Goal: Information Seeking & Learning: Compare options

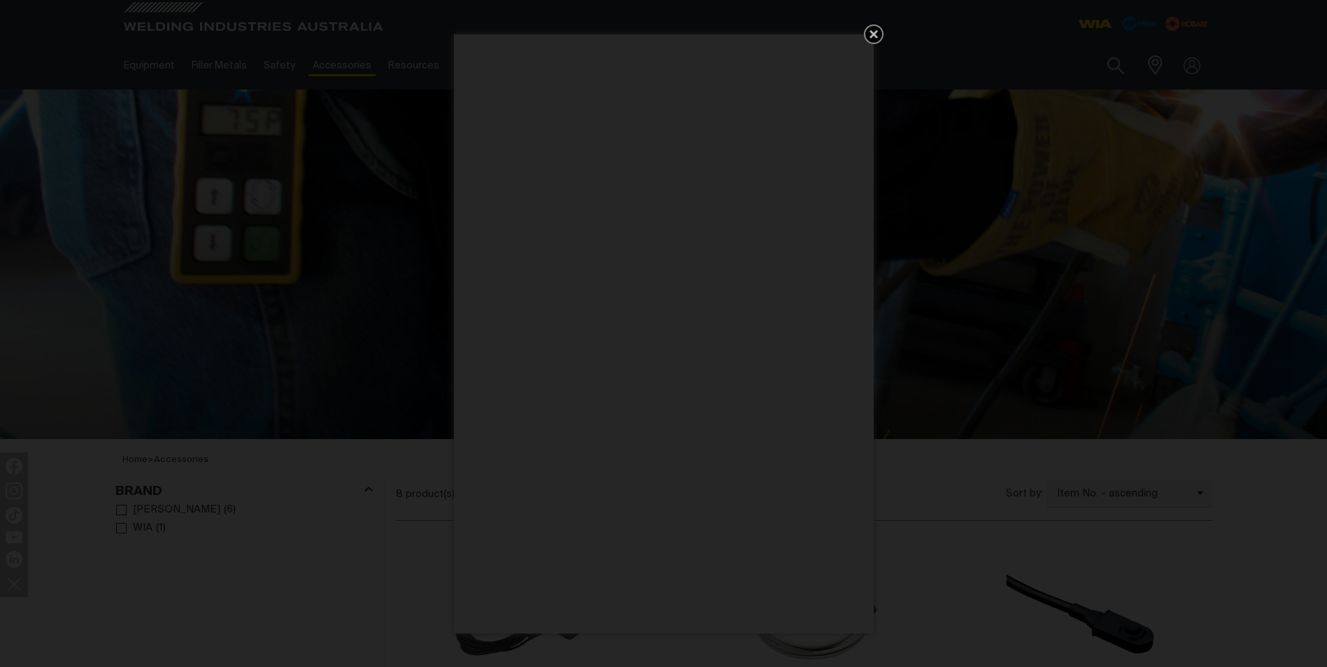
click at [325, 142] on div "Get 5 WIA Welding Guides Free!" at bounding box center [663, 333] width 1327 height 667
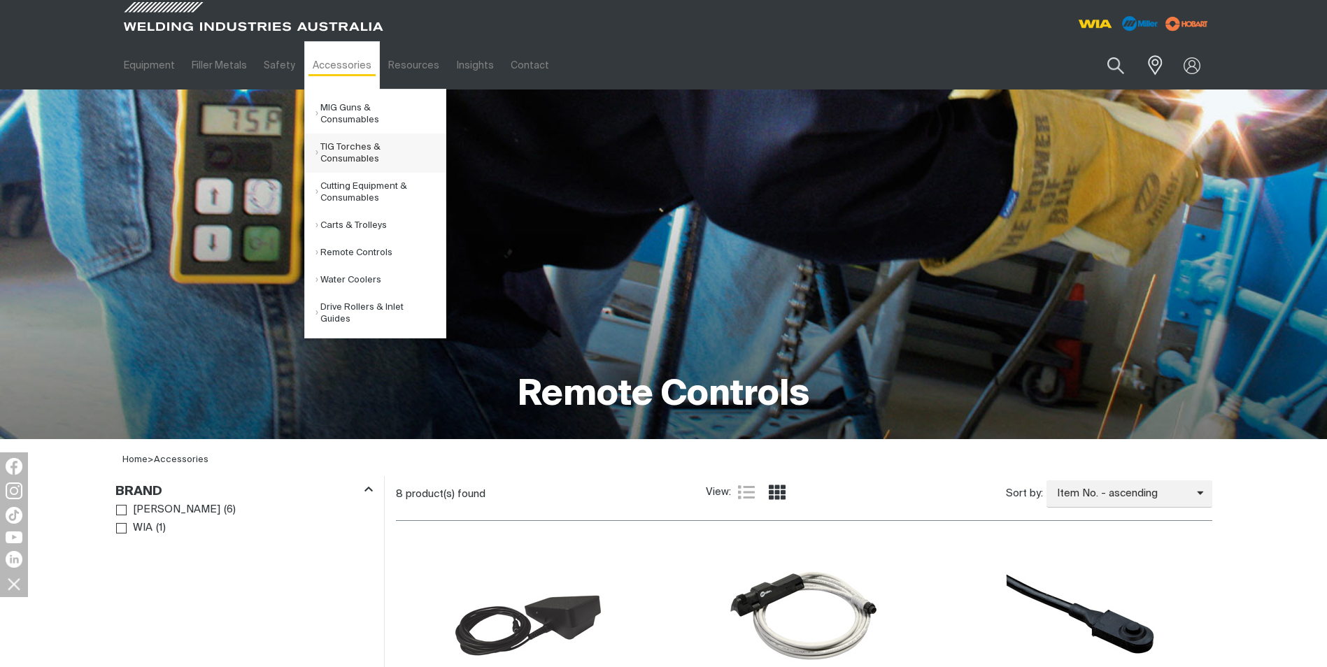
click at [346, 141] on link "TIG Torches & Consumables" at bounding box center [380, 153] width 130 height 39
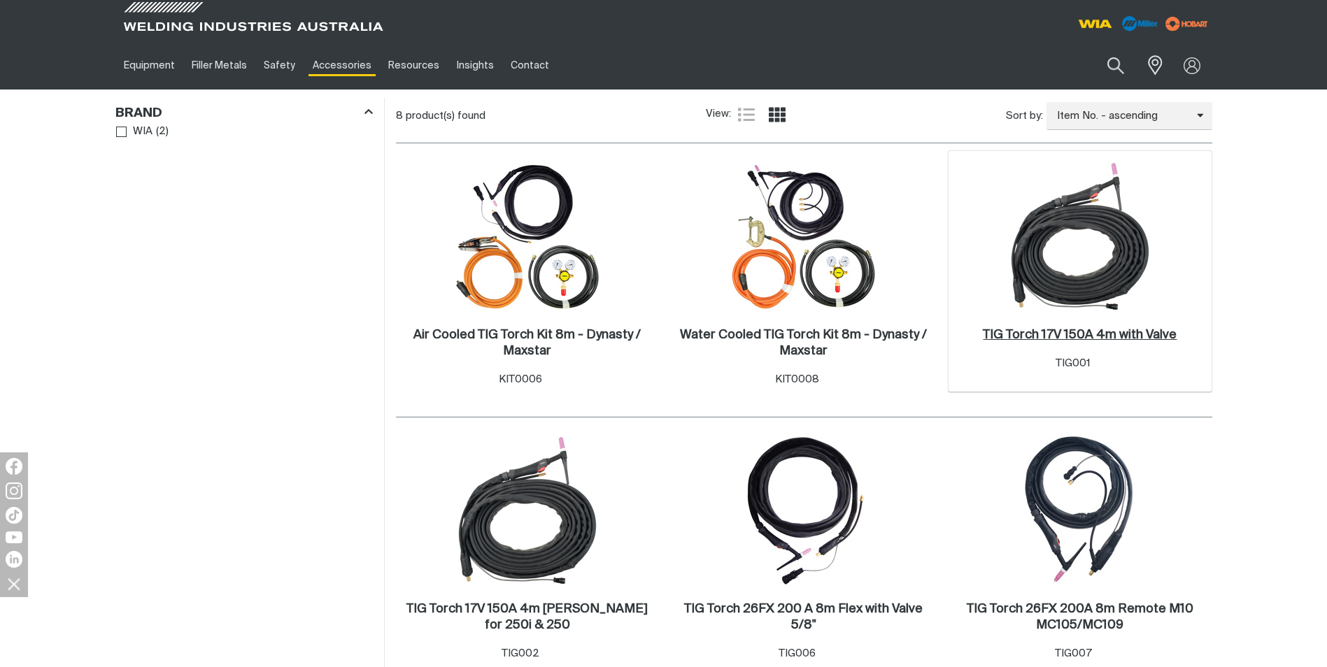
click at [1070, 331] on h2 "TIG Torch 17V 150A 4m with Valve ." at bounding box center [1080, 335] width 194 height 13
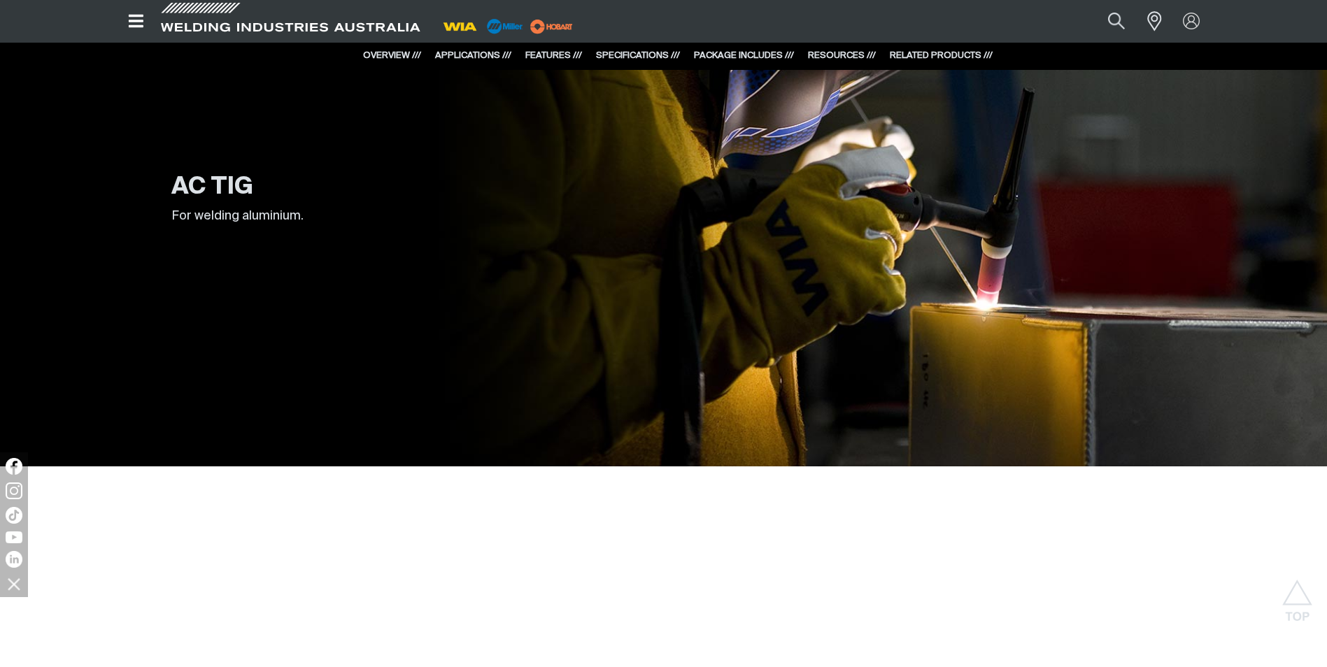
scroll to position [2331, 0]
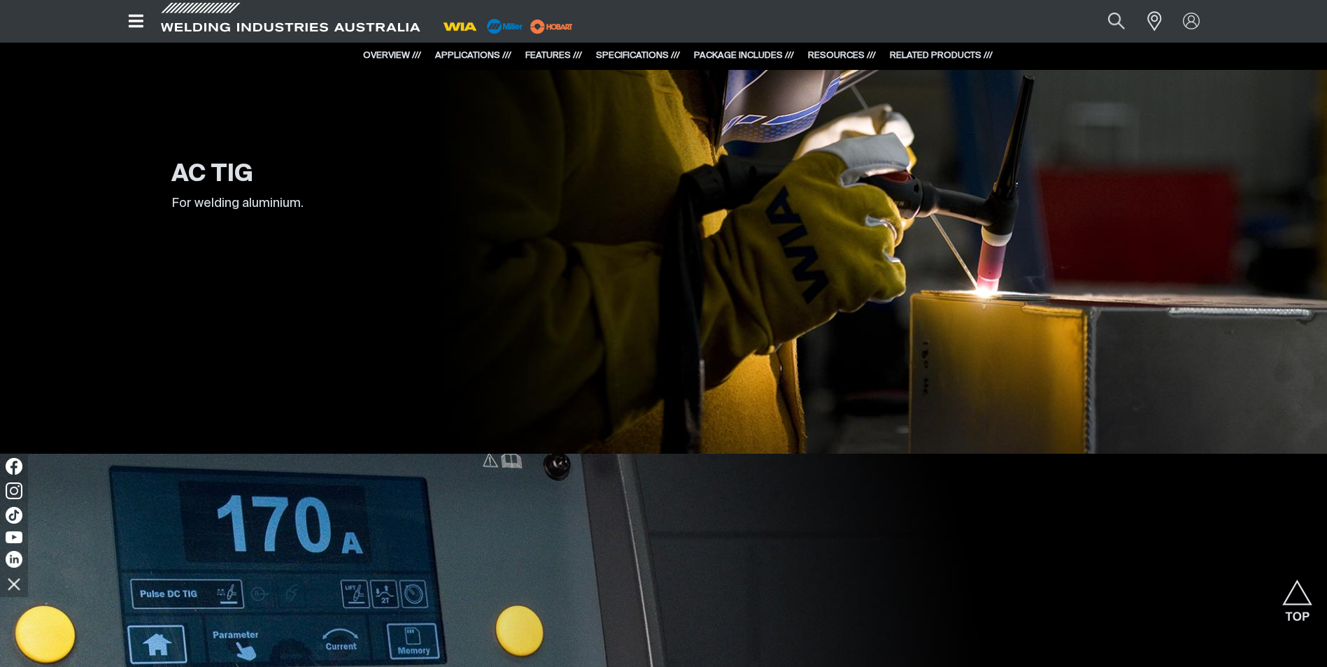
click at [236, 178] on strong "AC TIG" at bounding box center [212, 175] width 82 height 24
click at [239, 213] on div "For welding aluminium." at bounding box center [311, 205] width 280 height 23
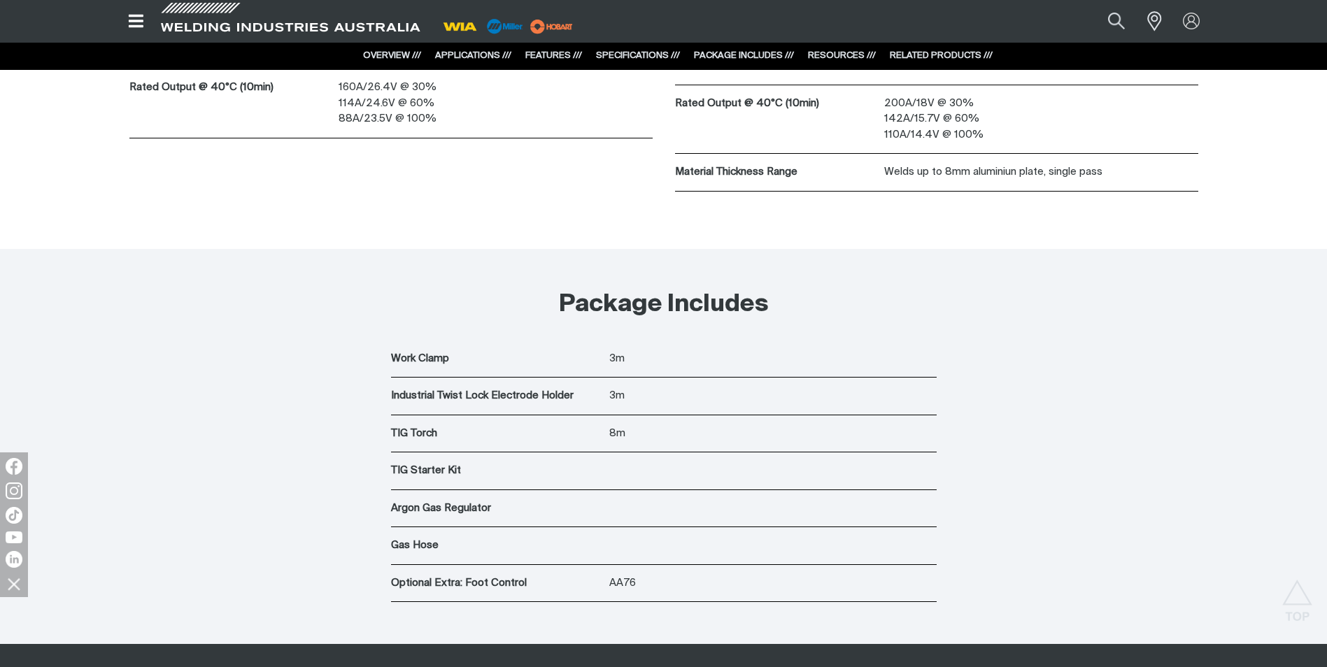
scroll to position [5363, 0]
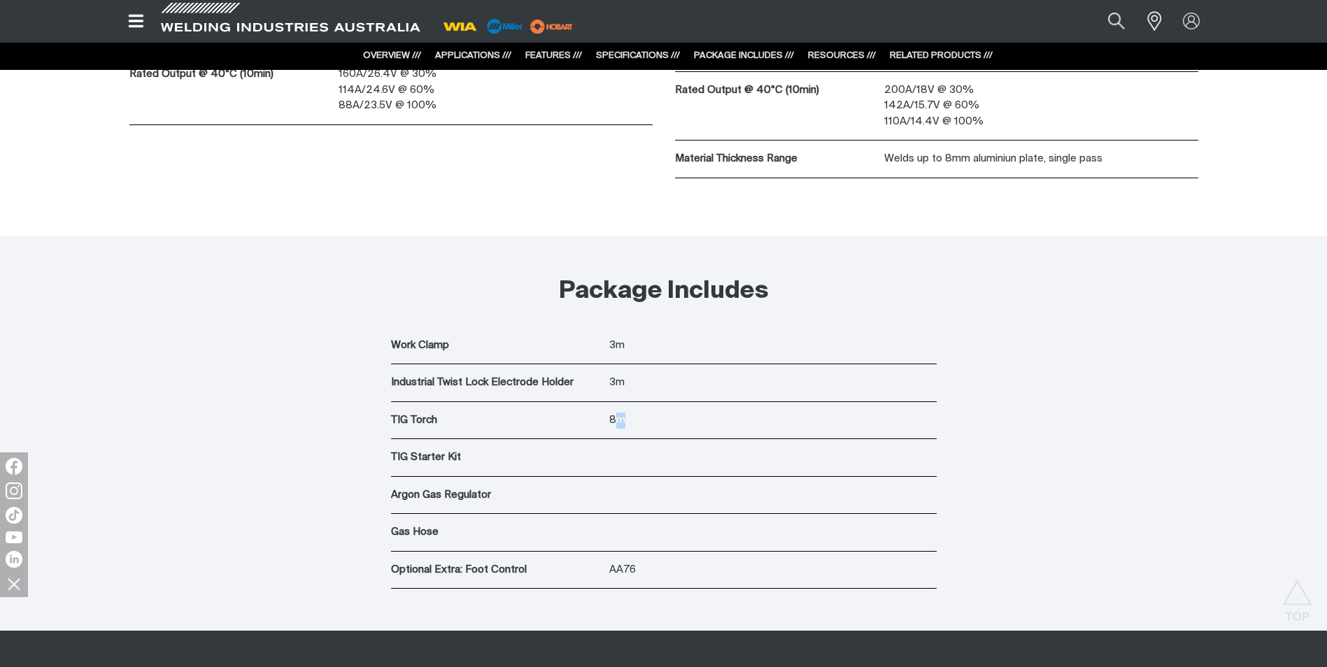
drag, startPoint x: 623, startPoint y: 427, endPoint x: 594, endPoint y: 423, distance: 28.9
click at [611, 427] on p "8m" at bounding box center [772, 421] width 327 height 16
click at [417, 423] on p "TIG Torch" at bounding box center [496, 421] width 211 height 16
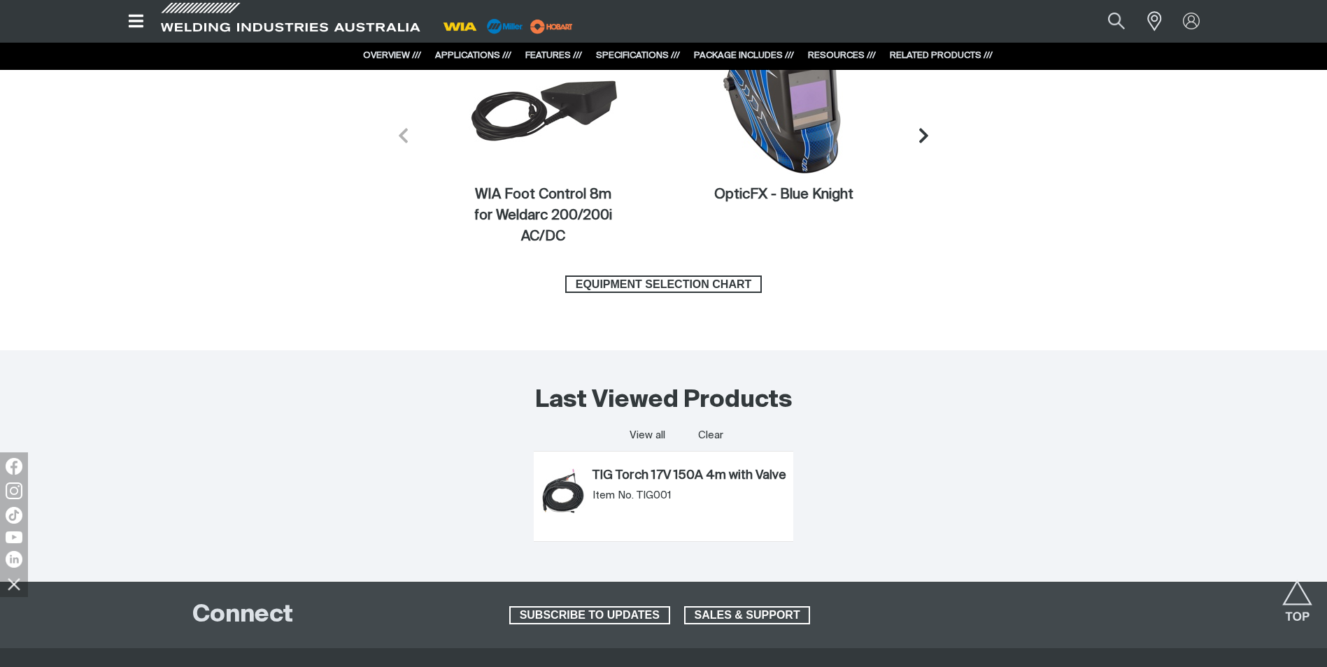
scroll to position [6762, 0]
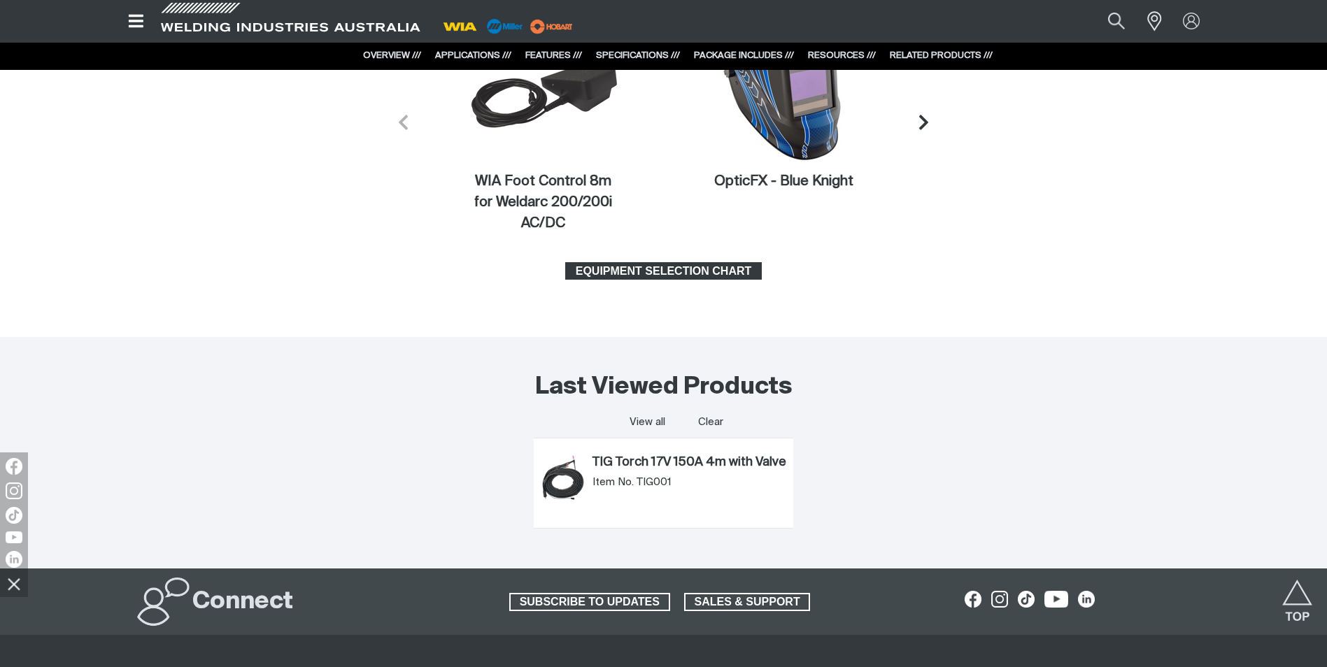
click at [639, 268] on span "EQUIPMENT SELECTION CHART" at bounding box center [664, 271] width 194 height 18
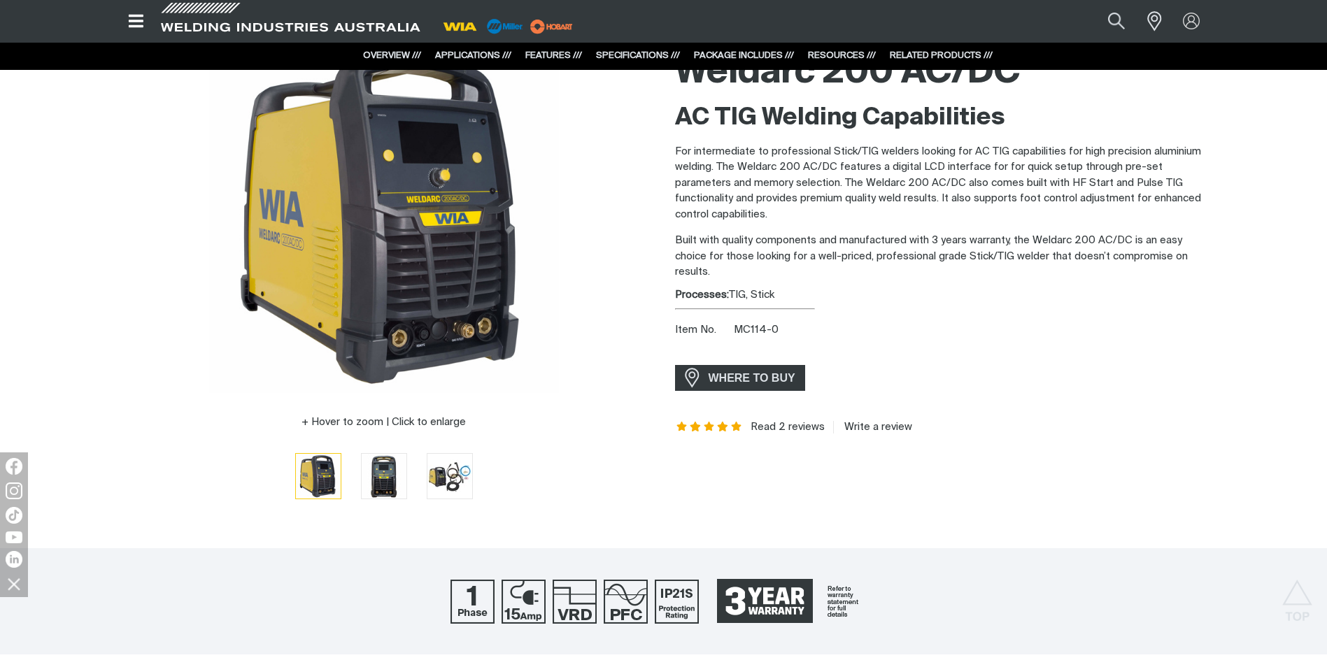
scroll to position [0, 0]
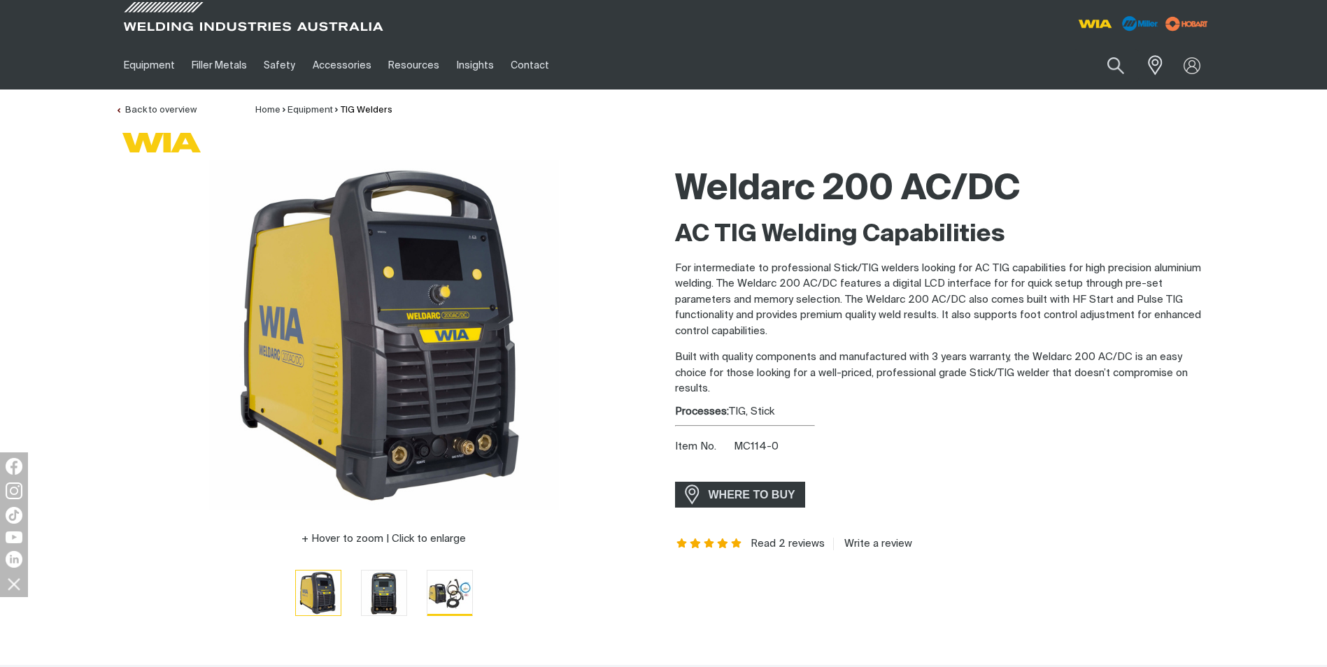
click at [453, 585] on img "Go to slide 3" at bounding box center [449, 593] width 45 height 44
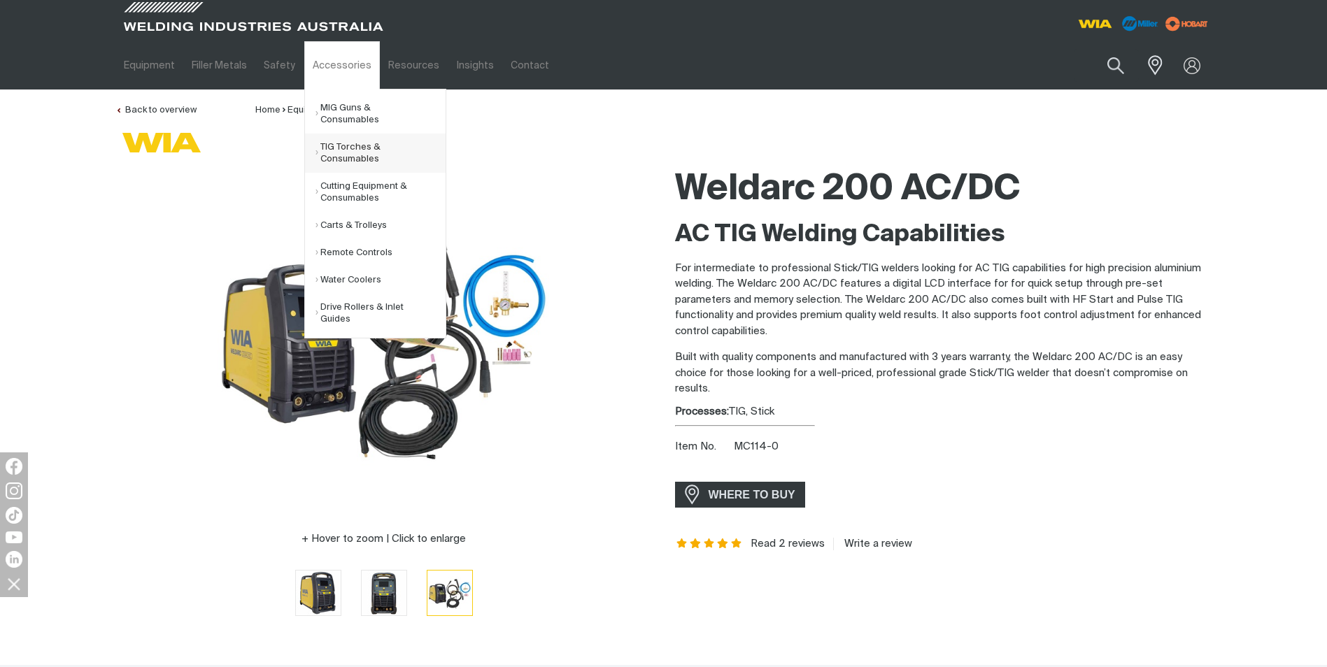
click at [344, 141] on link "TIG Torches & Consumables" at bounding box center [380, 153] width 130 height 39
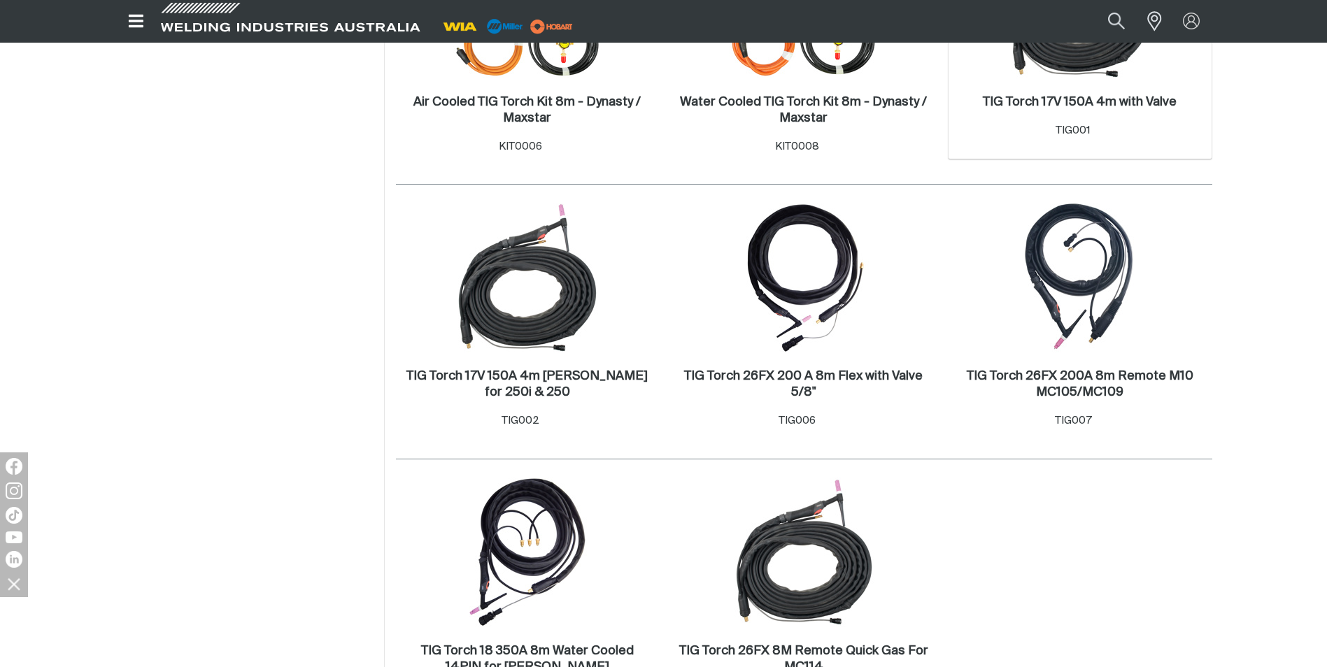
scroll to position [467, 0]
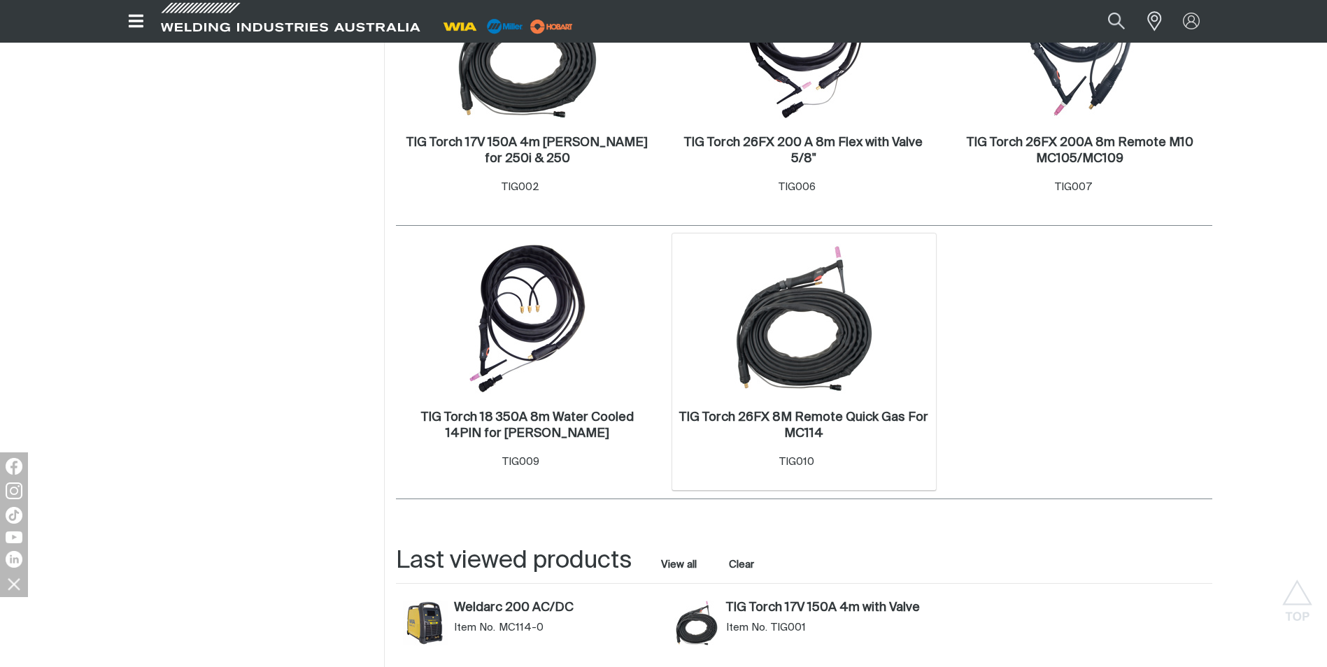
click at [800, 360] on img at bounding box center [804, 319] width 150 height 150
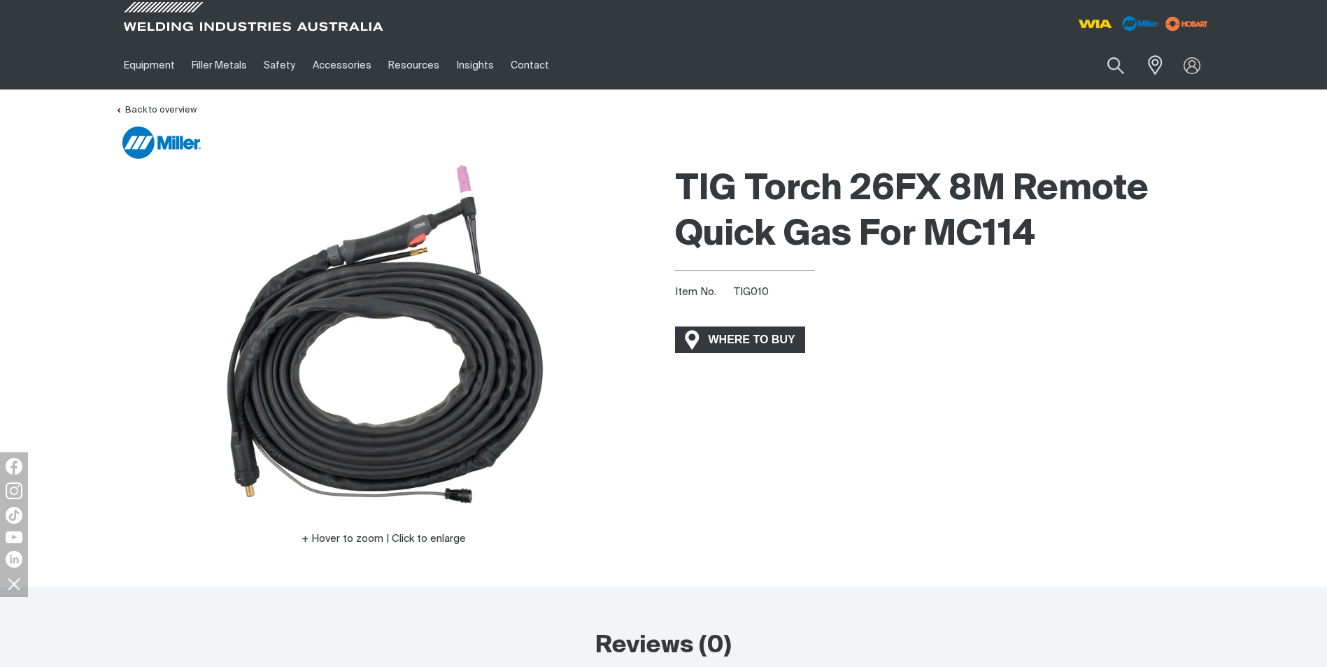
click at [726, 334] on span "WHERE TO BUY" at bounding box center [752, 340] width 105 height 22
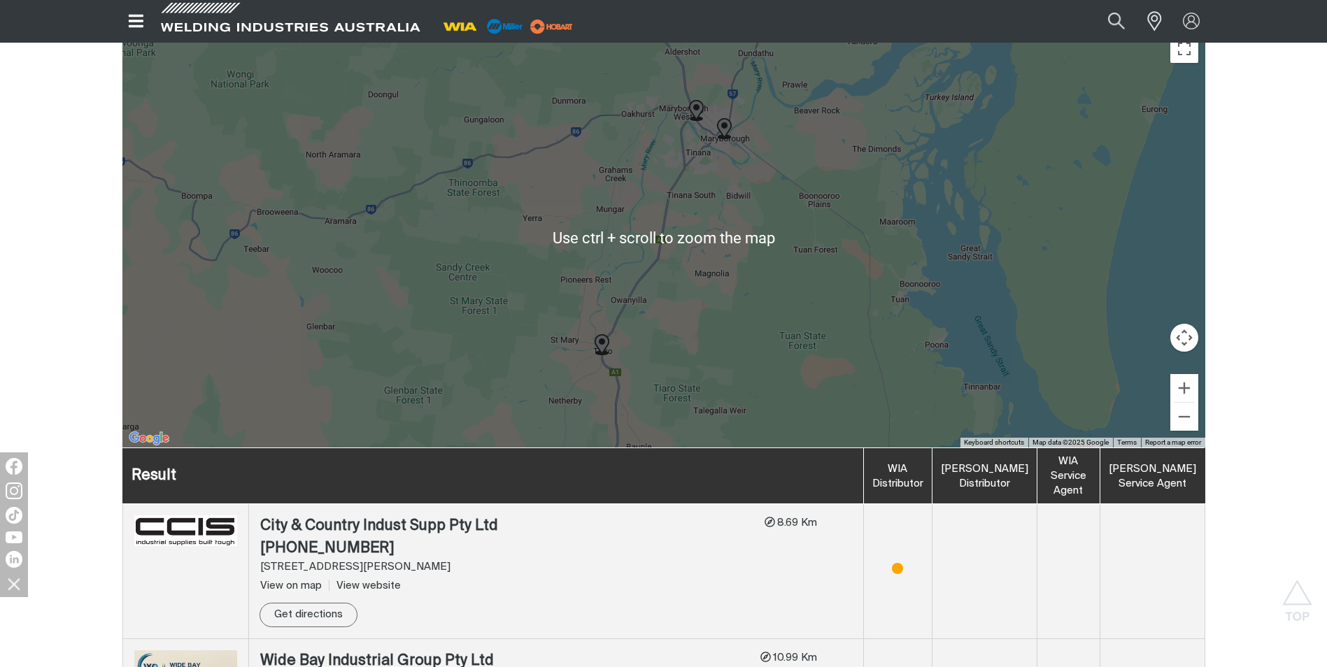
scroll to position [233, 0]
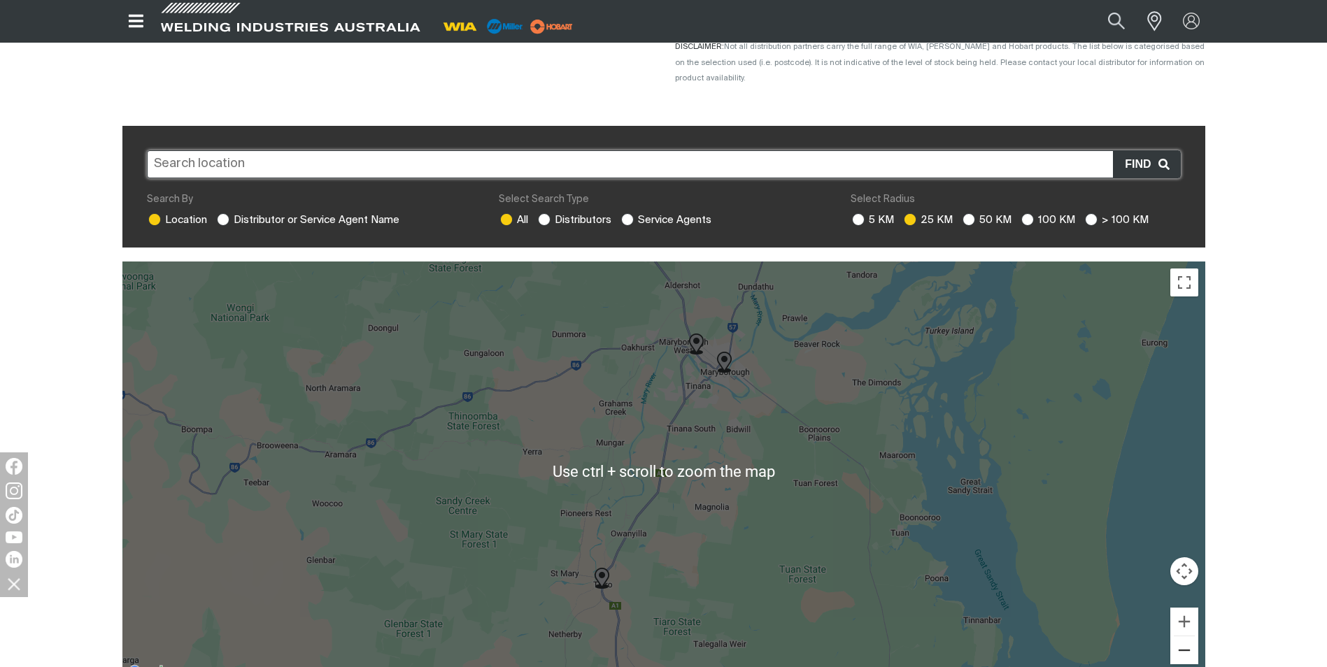
click at [1187, 637] on button "Zoom out" at bounding box center [1184, 651] width 28 height 28
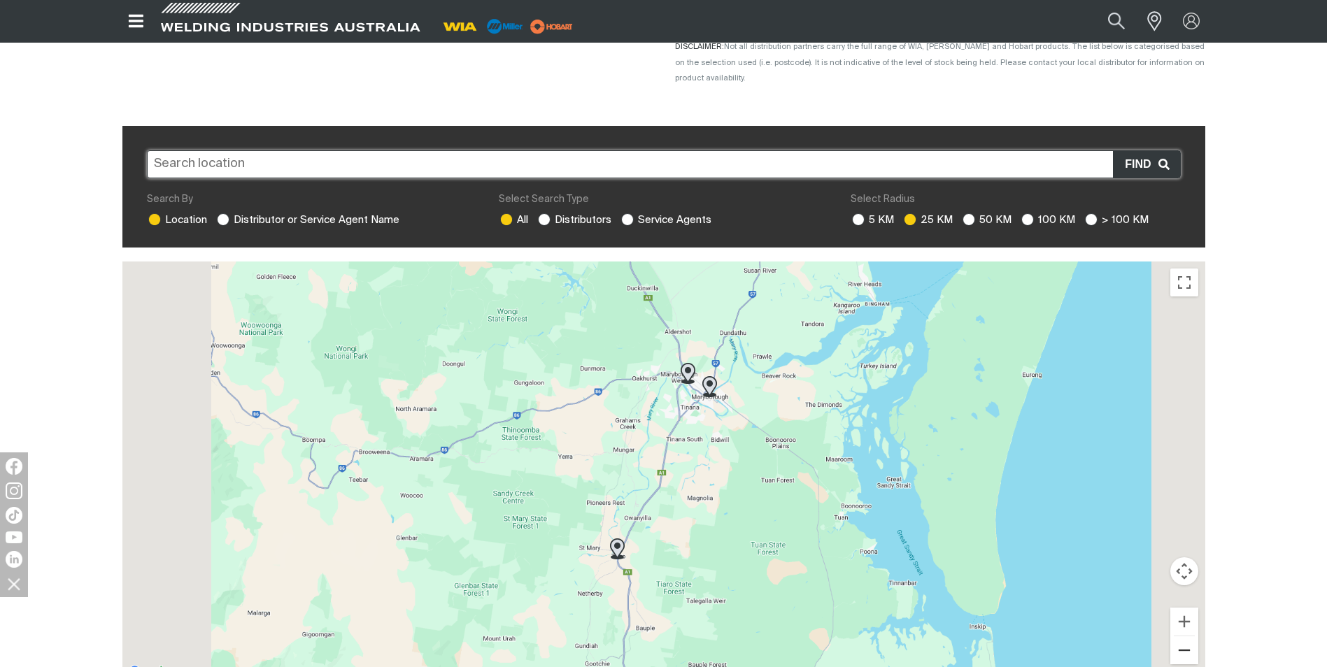
click at [1185, 637] on button "Zoom out" at bounding box center [1184, 651] width 28 height 28
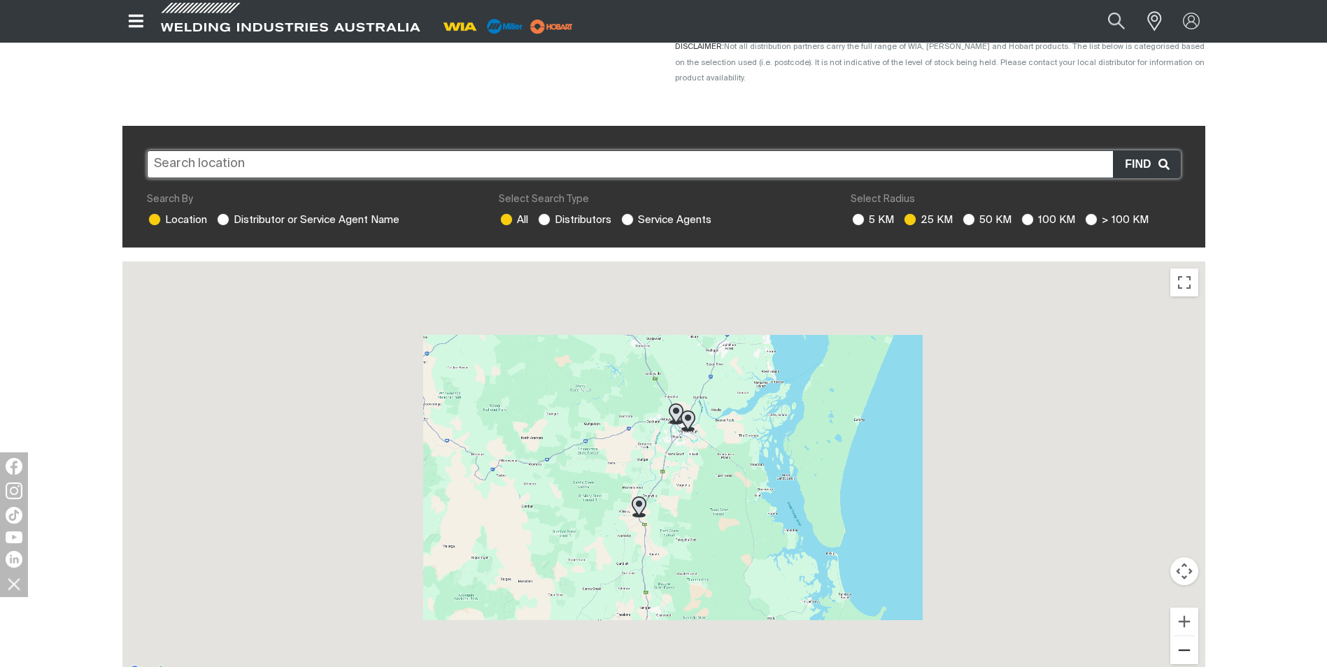
click at [1185, 637] on button "Zoom out" at bounding box center [1184, 651] width 28 height 28
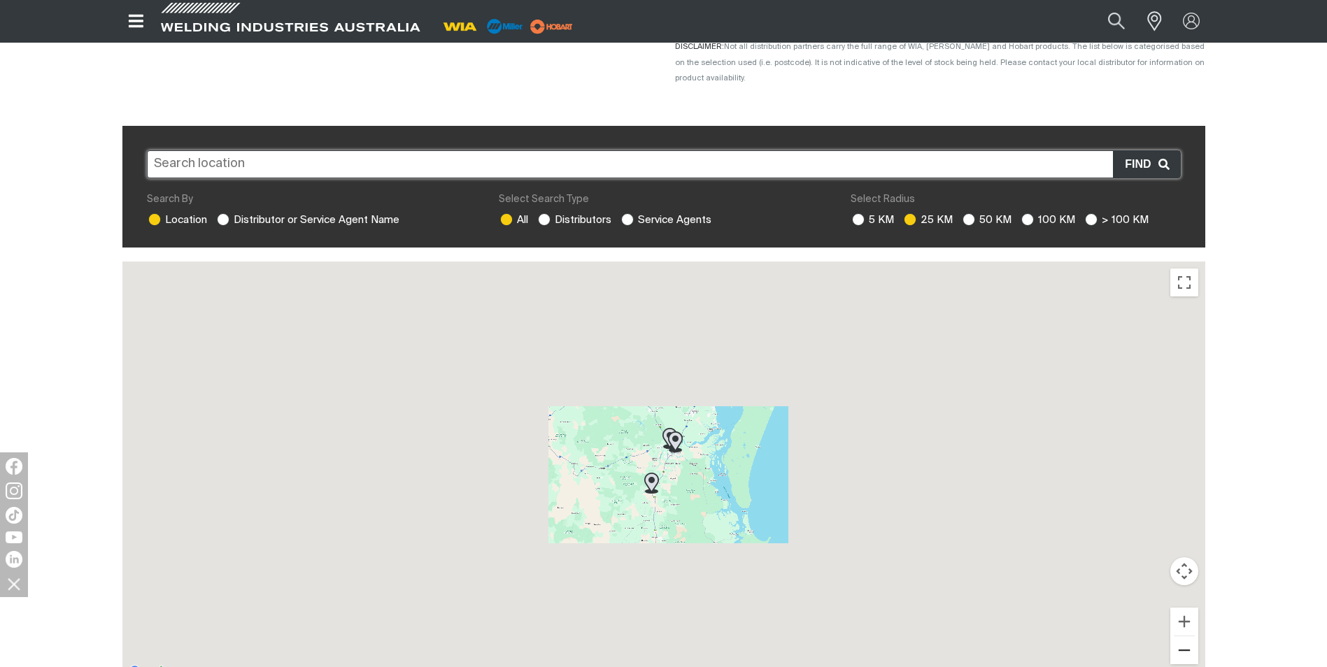
click at [1185, 637] on button "Zoom out" at bounding box center [1184, 651] width 28 height 28
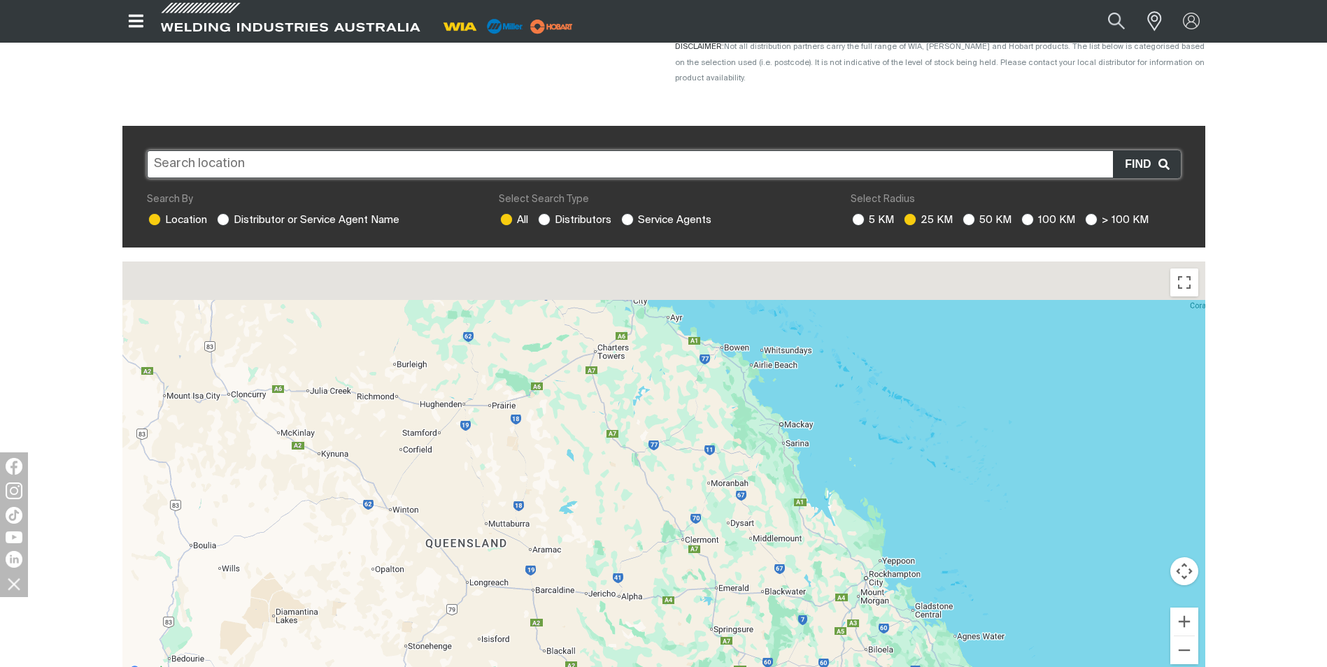
drag, startPoint x: 283, startPoint y: 352, endPoint x: 618, endPoint y: 624, distance: 431.6
click at [611, 619] on div at bounding box center [663, 472] width 1083 height 420
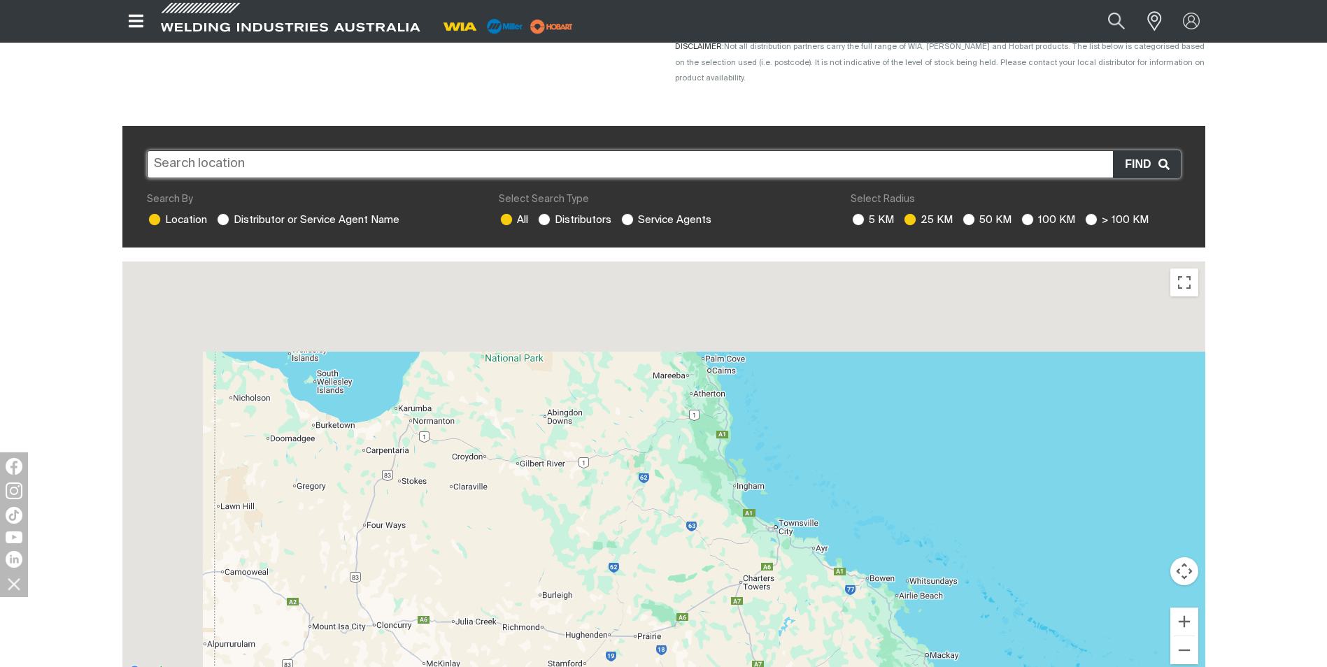
drag, startPoint x: 435, startPoint y: 380, endPoint x: 606, endPoint y: 599, distance: 277.6
click at [586, 602] on div at bounding box center [663, 472] width 1083 height 420
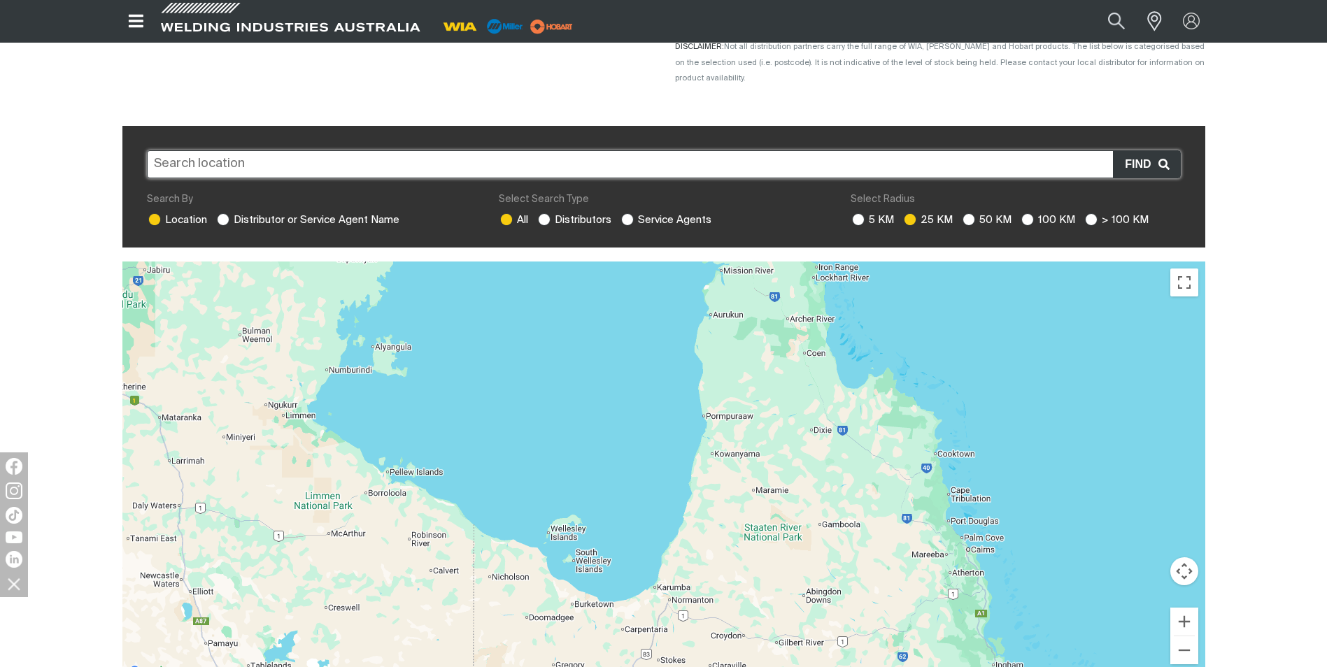
drag, startPoint x: 481, startPoint y: 546, endPoint x: 619, endPoint y: 580, distance: 141.8
click at [616, 580] on div at bounding box center [663, 472] width 1083 height 420
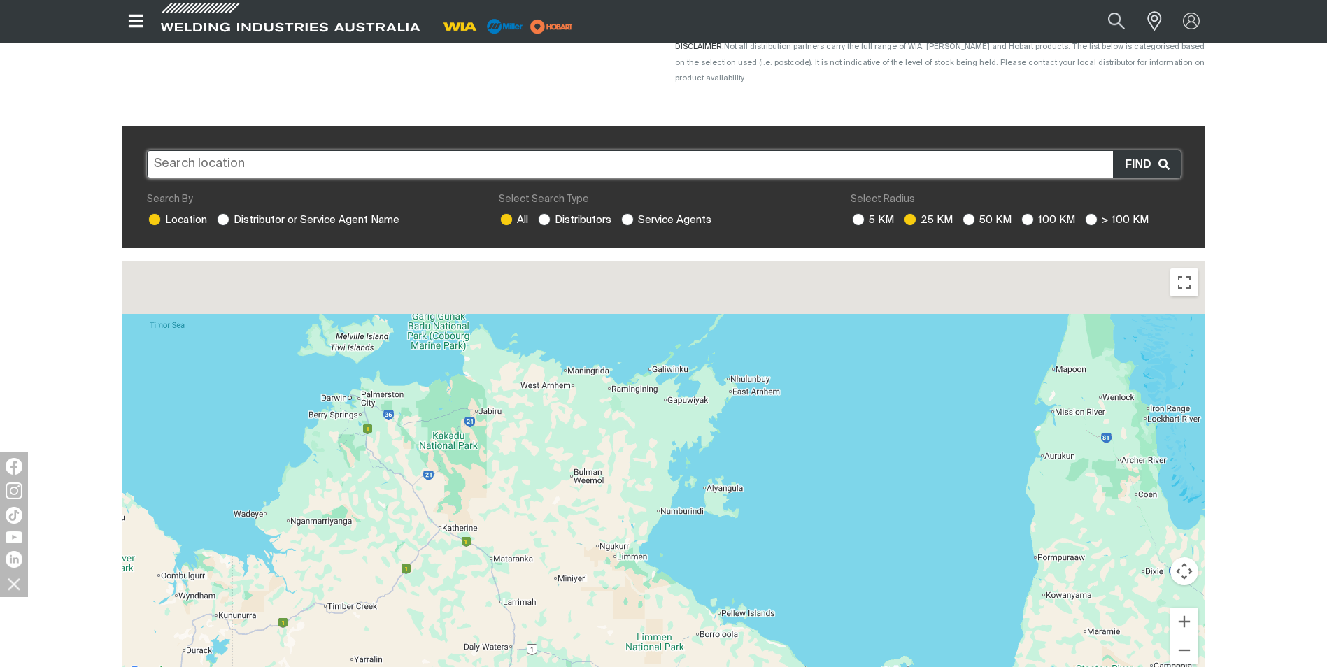
drag, startPoint x: 482, startPoint y: 448, endPoint x: 441, endPoint y: 522, distance: 84.9
click at [437, 522] on div at bounding box center [663, 472] width 1083 height 420
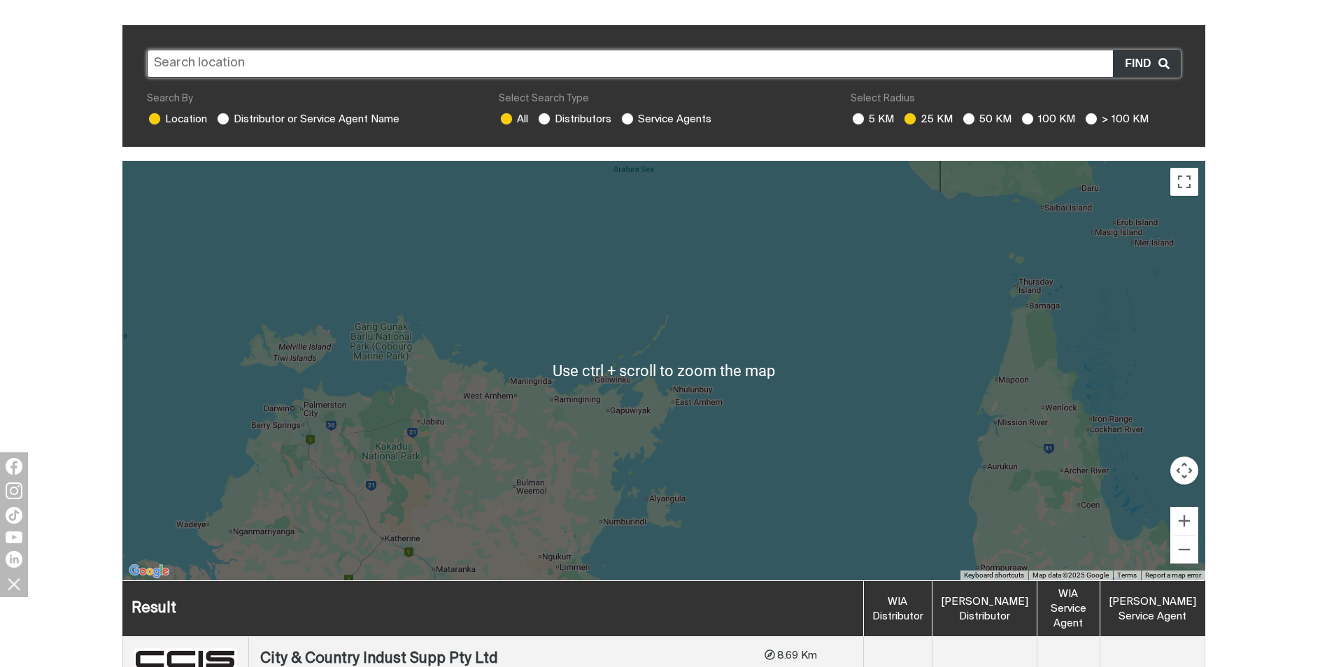
scroll to position [467, 0]
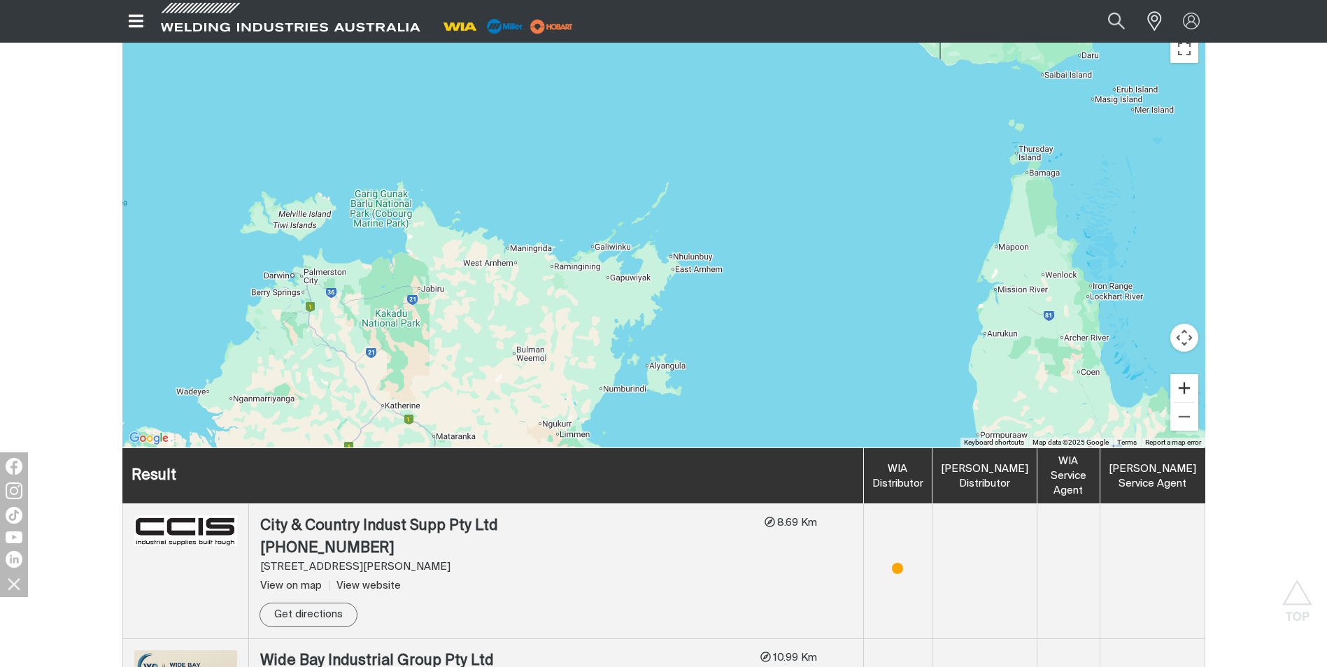
click at [1186, 374] on button "Zoom in" at bounding box center [1184, 388] width 28 height 28
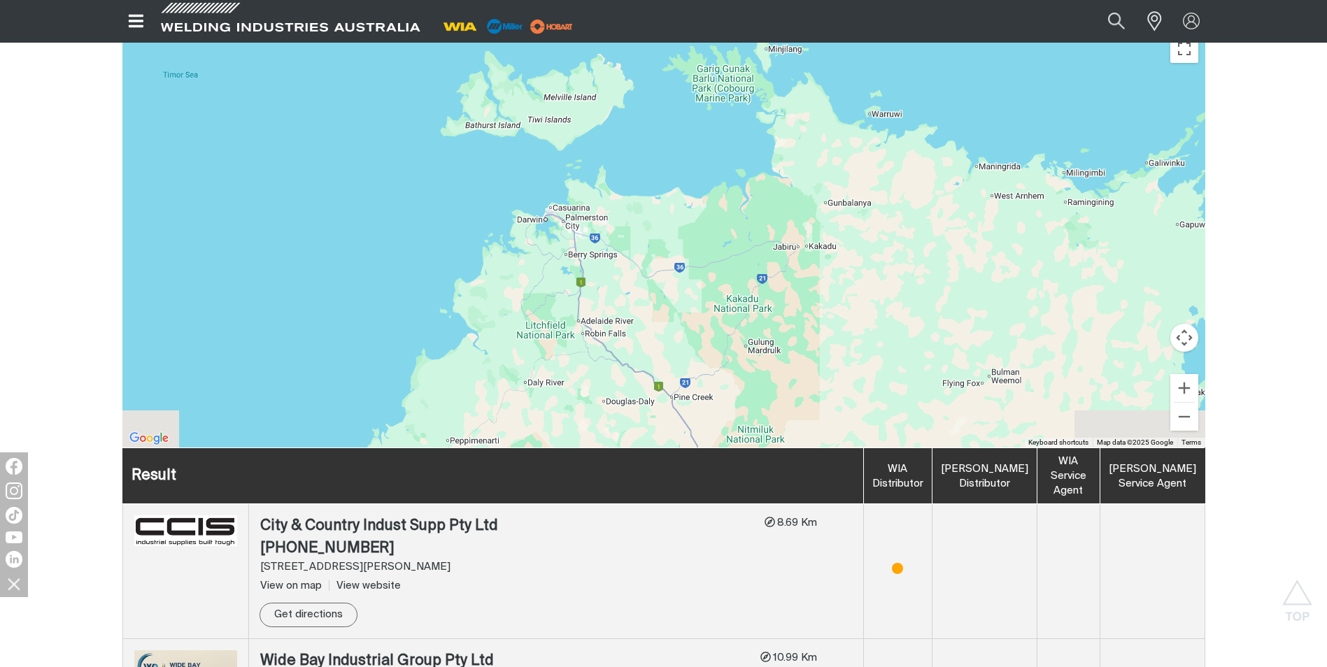
drag, startPoint x: 399, startPoint y: 308, endPoint x: 998, endPoint y: 196, distance: 608.6
click at [1000, 197] on div at bounding box center [663, 238] width 1083 height 420
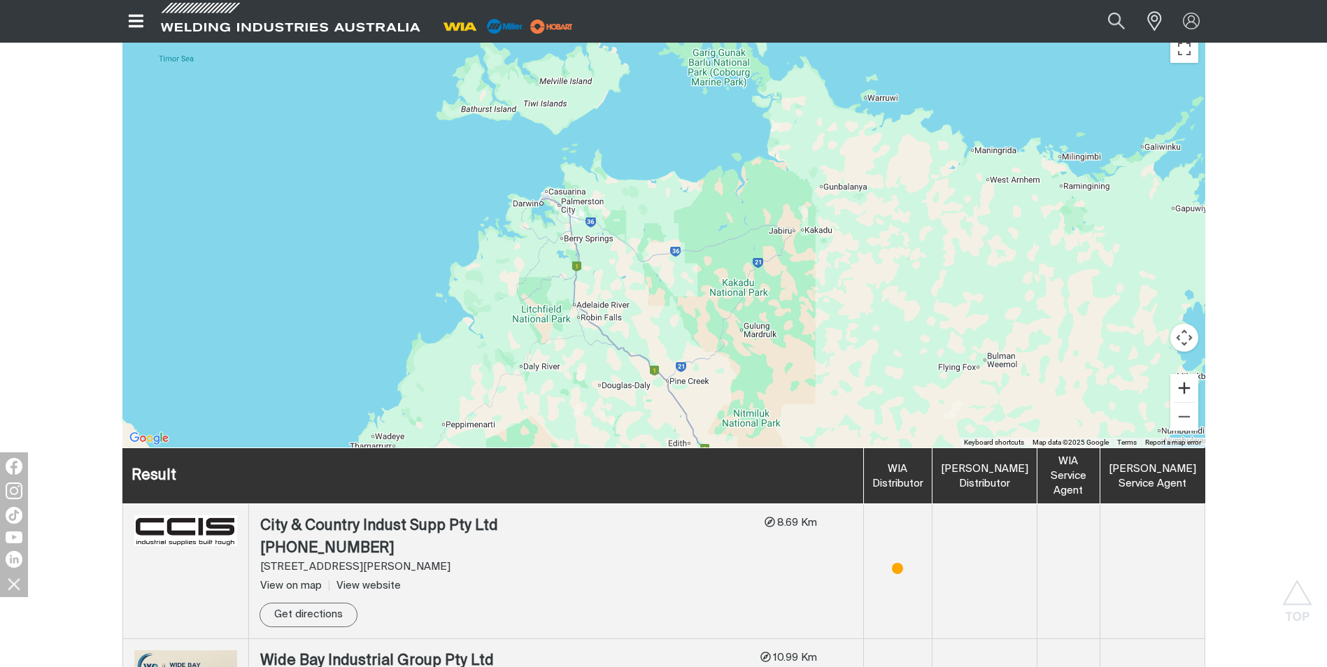
click at [1181, 374] on button "Zoom in" at bounding box center [1184, 388] width 28 height 28
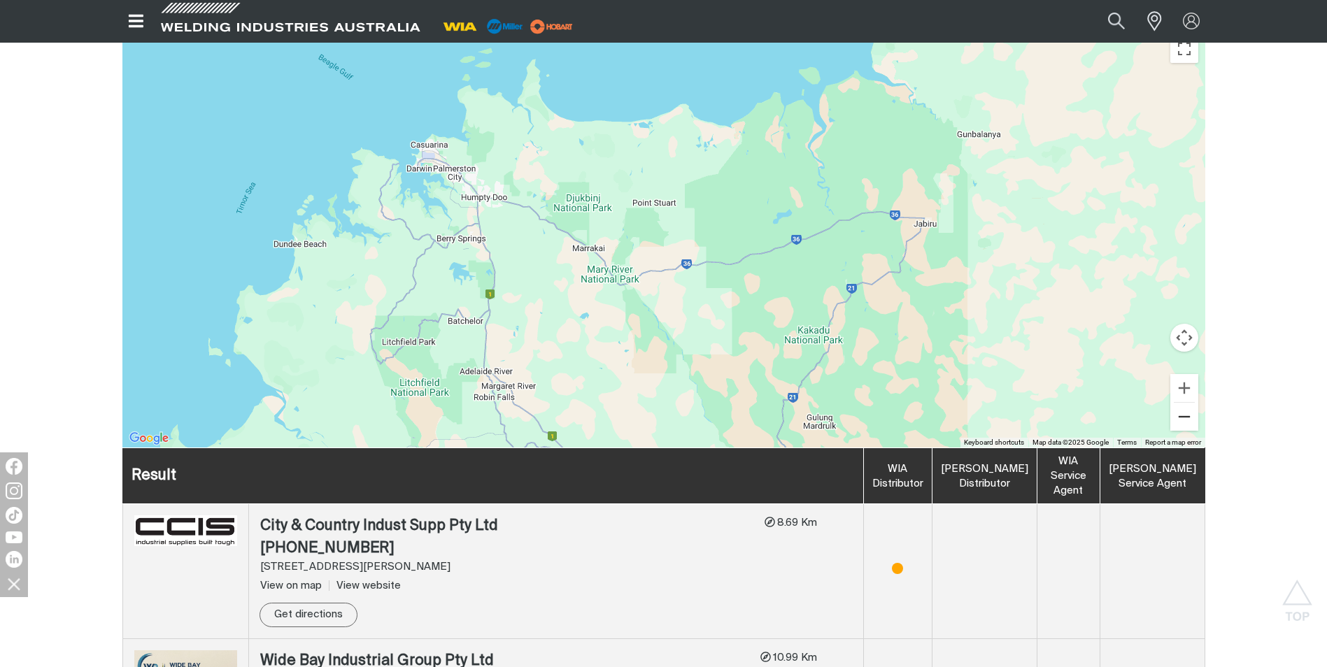
click at [1183, 403] on button "Zoom out" at bounding box center [1184, 417] width 28 height 28
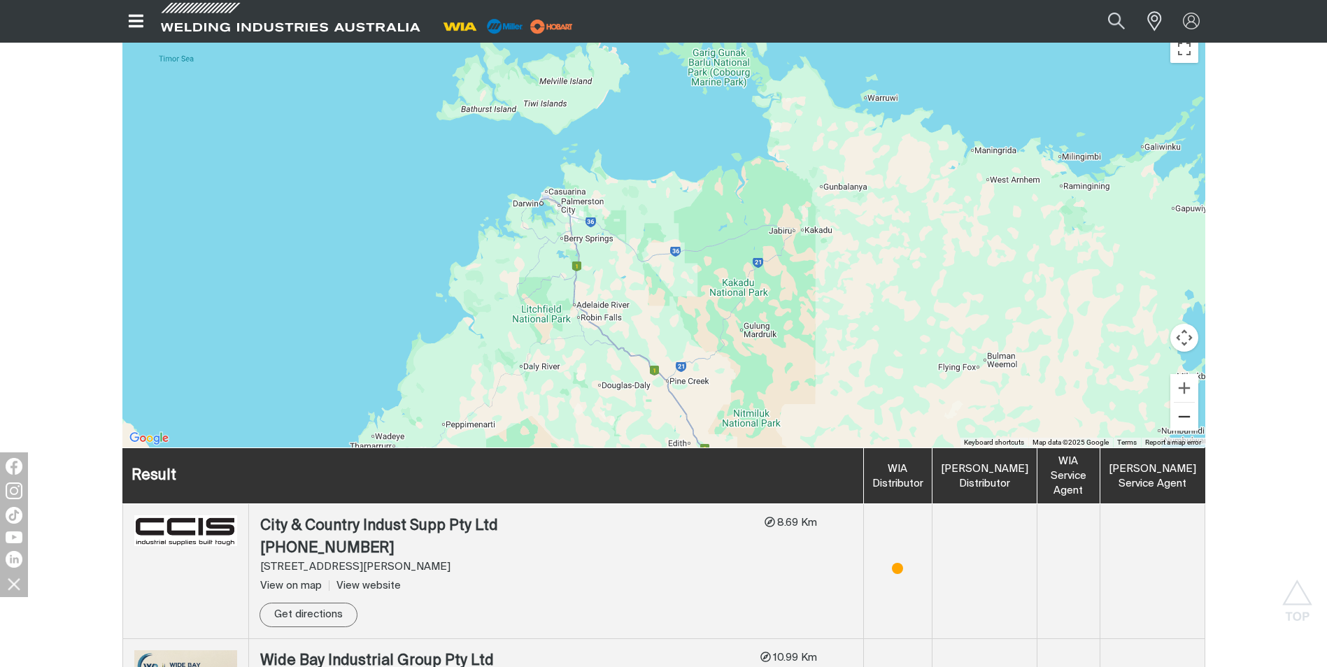
click at [1183, 403] on button "Zoom out" at bounding box center [1184, 417] width 28 height 28
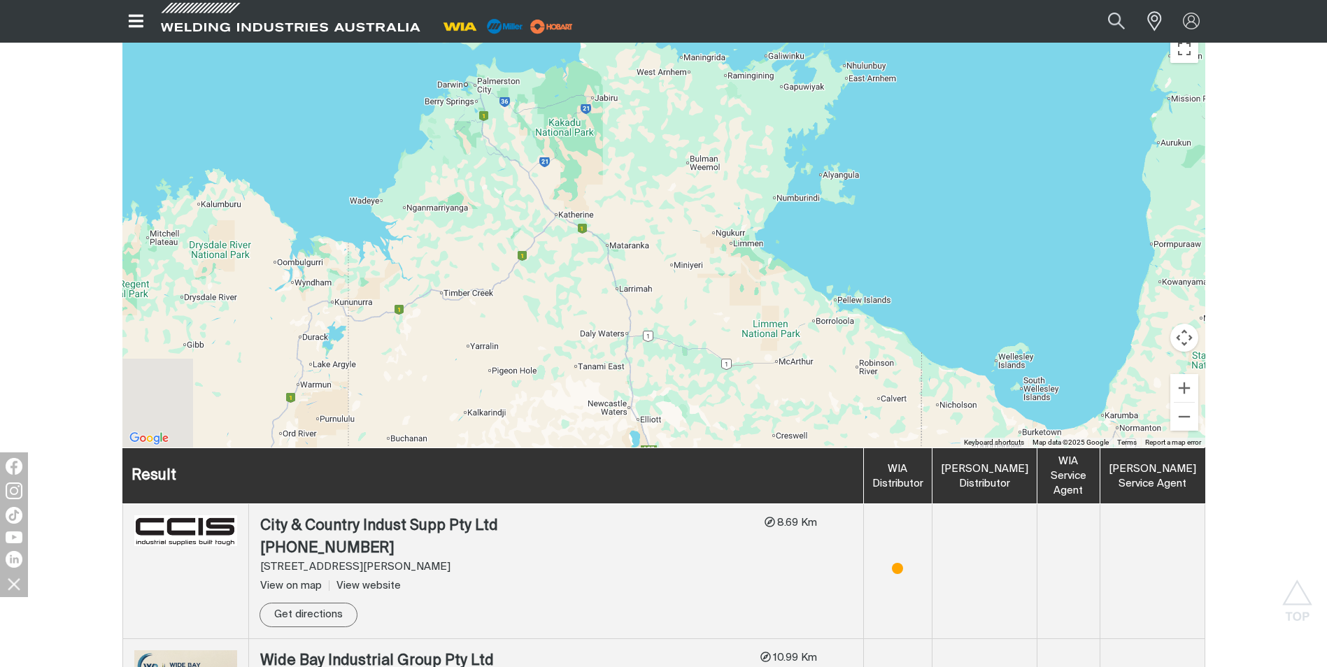
drag, startPoint x: 717, startPoint y: 288, endPoint x: 627, endPoint y: 108, distance: 200.8
click at [627, 113] on div at bounding box center [663, 238] width 1083 height 420
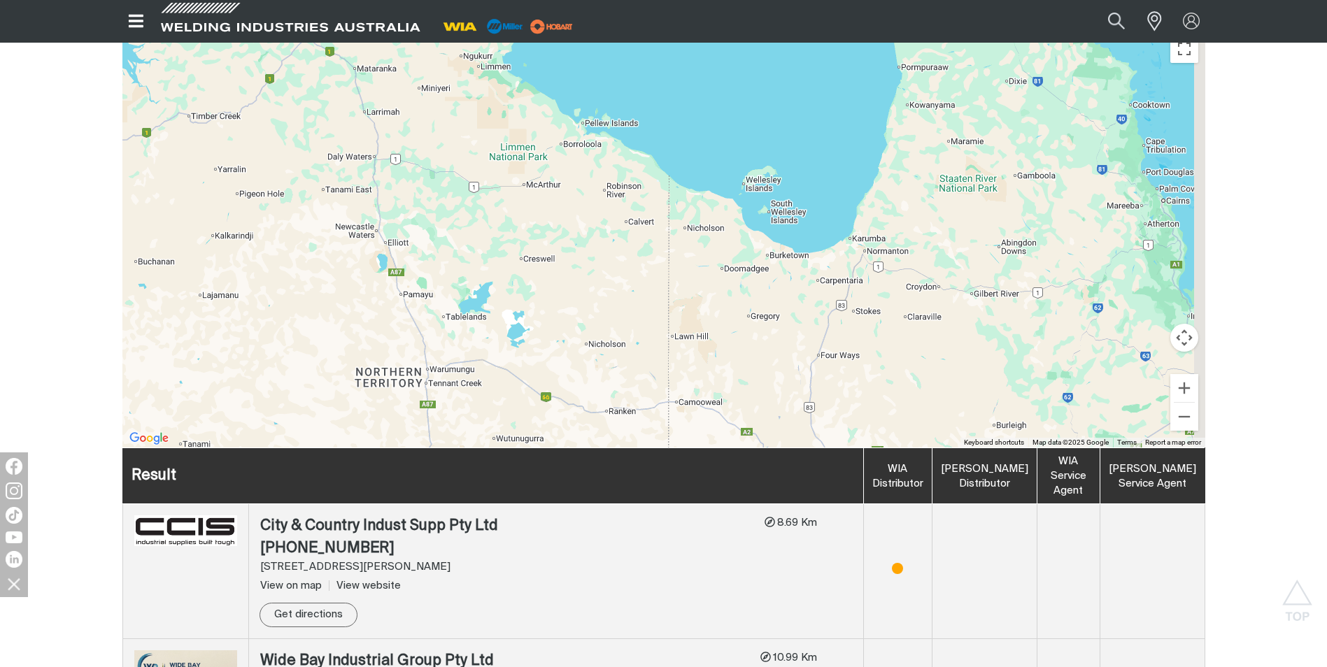
drag, startPoint x: 973, startPoint y: 307, endPoint x: 585, endPoint y: 188, distance: 406.0
click at [588, 218] on div at bounding box center [663, 238] width 1083 height 420
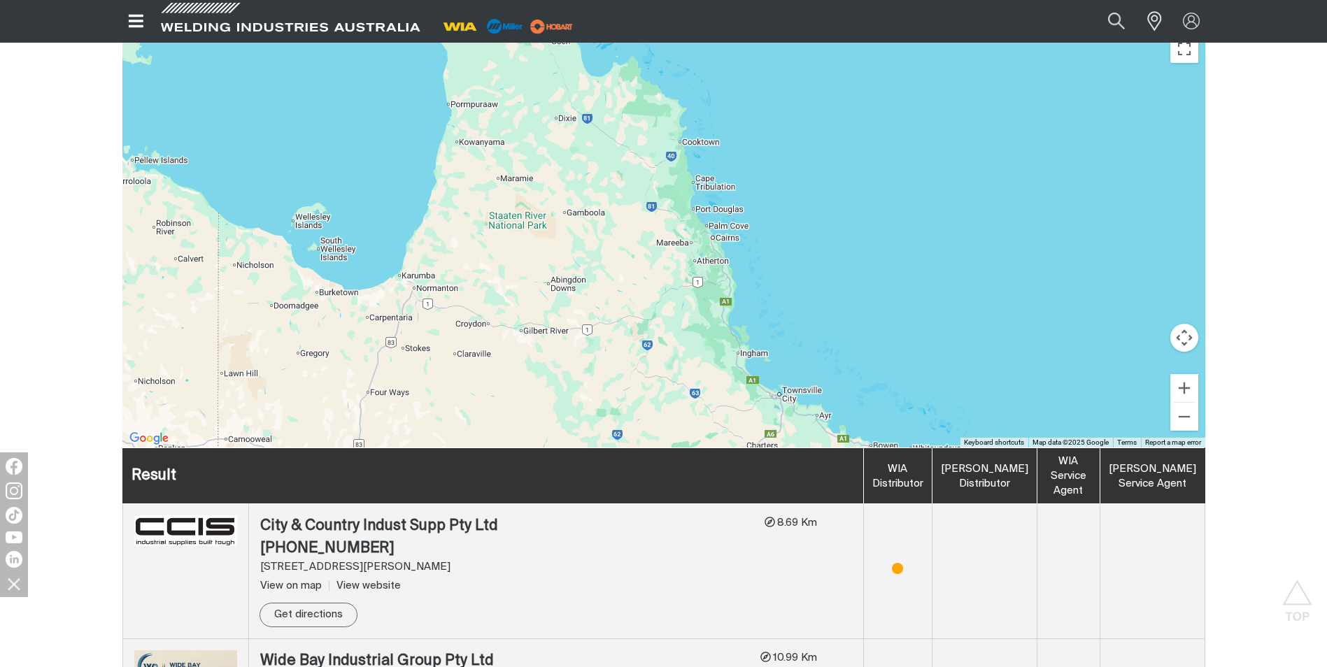
drag, startPoint x: 979, startPoint y: 298, endPoint x: 714, endPoint y: 402, distance: 284.0
click at [728, 413] on div at bounding box center [663, 238] width 1083 height 420
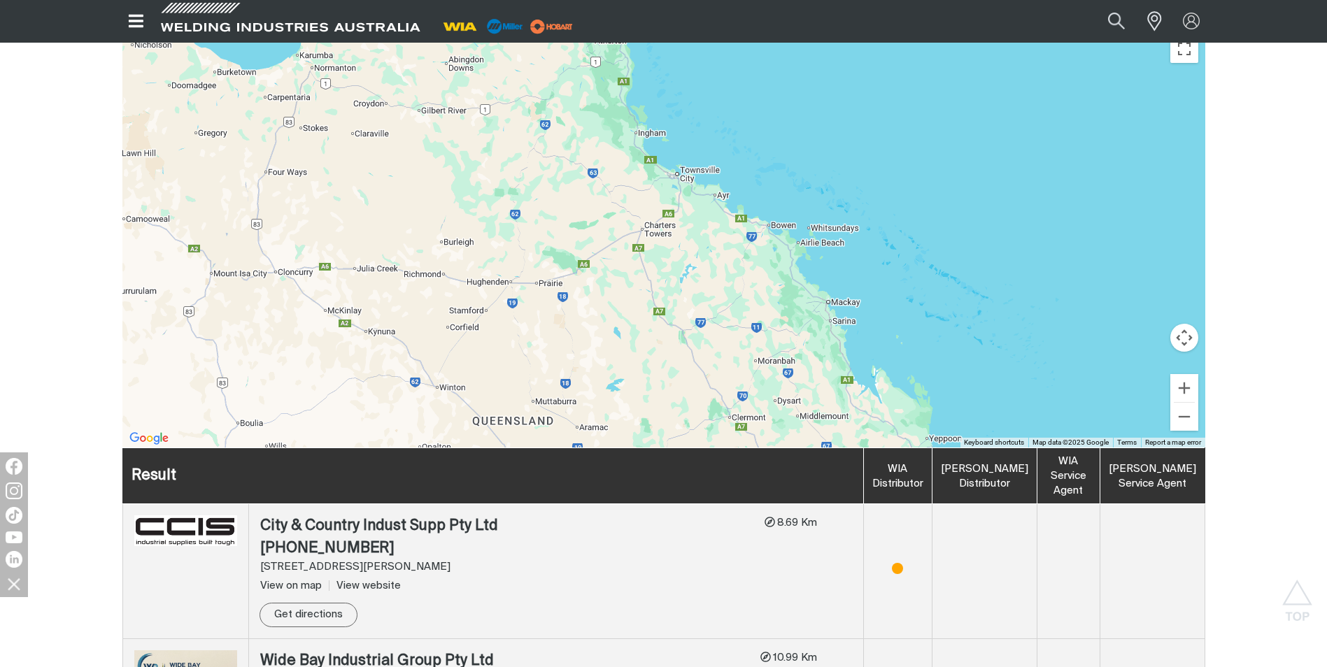
drag, startPoint x: 711, startPoint y: 381, endPoint x: 610, endPoint y: 101, distance: 297.6
click at [610, 109] on div at bounding box center [663, 238] width 1083 height 420
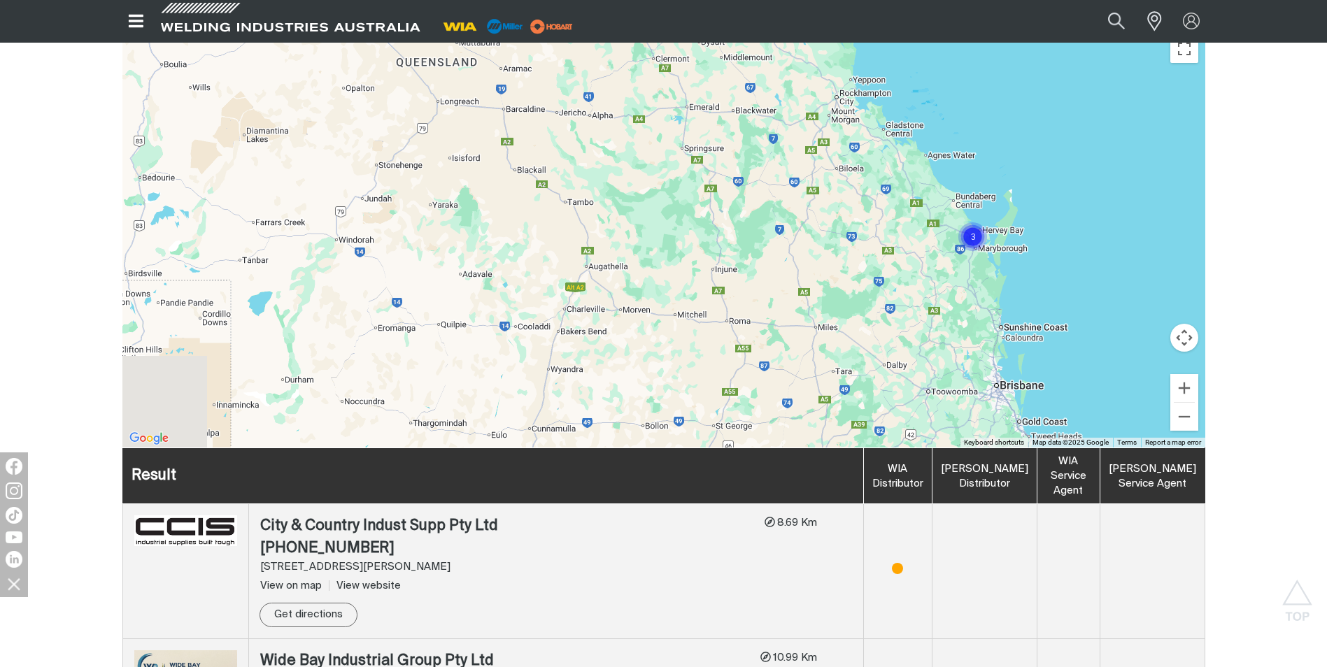
drag, startPoint x: 727, startPoint y: 297, endPoint x: 688, endPoint y: 71, distance: 229.2
click at [694, 74] on div at bounding box center [663, 238] width 1083 height 420
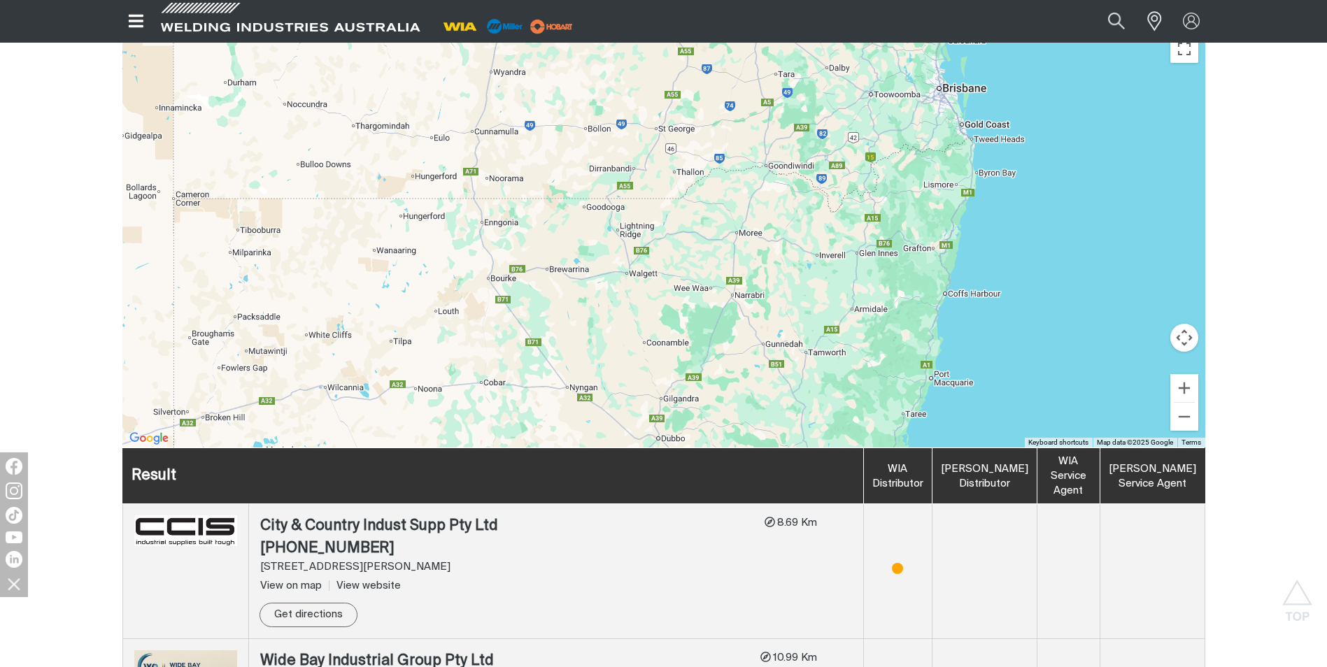
drag, startPoint x: 732, startPoint y: 256, endPoint x: 856, endPoint y: 113, distance: 189.9
click at [858, 122] on div at bounding box center [663, 238] width 1083 height 420
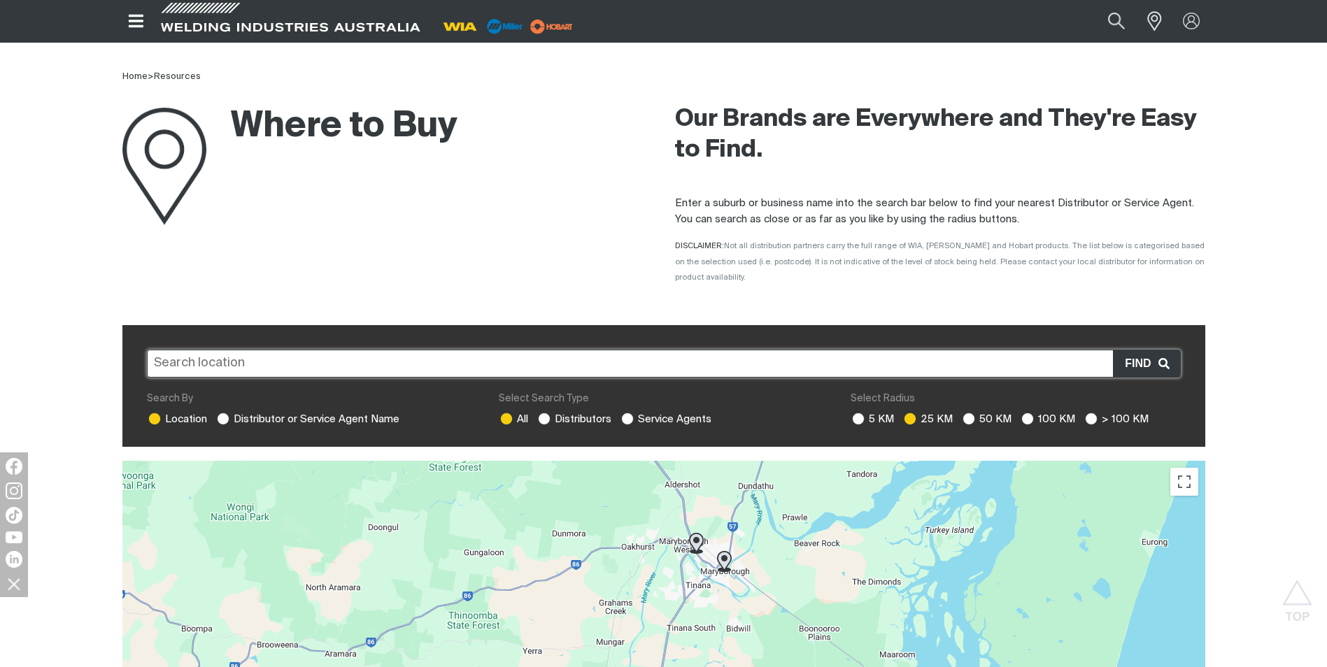
scroll to position [0, 0]
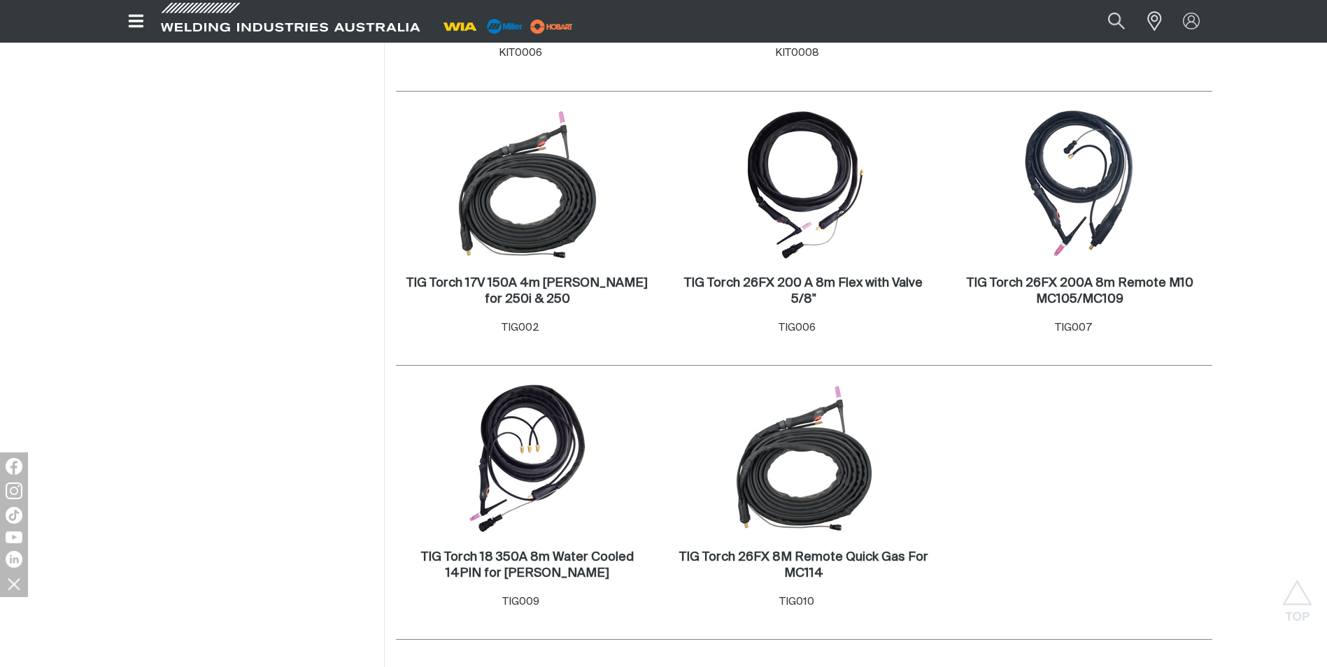
scroll to position [700, 0]
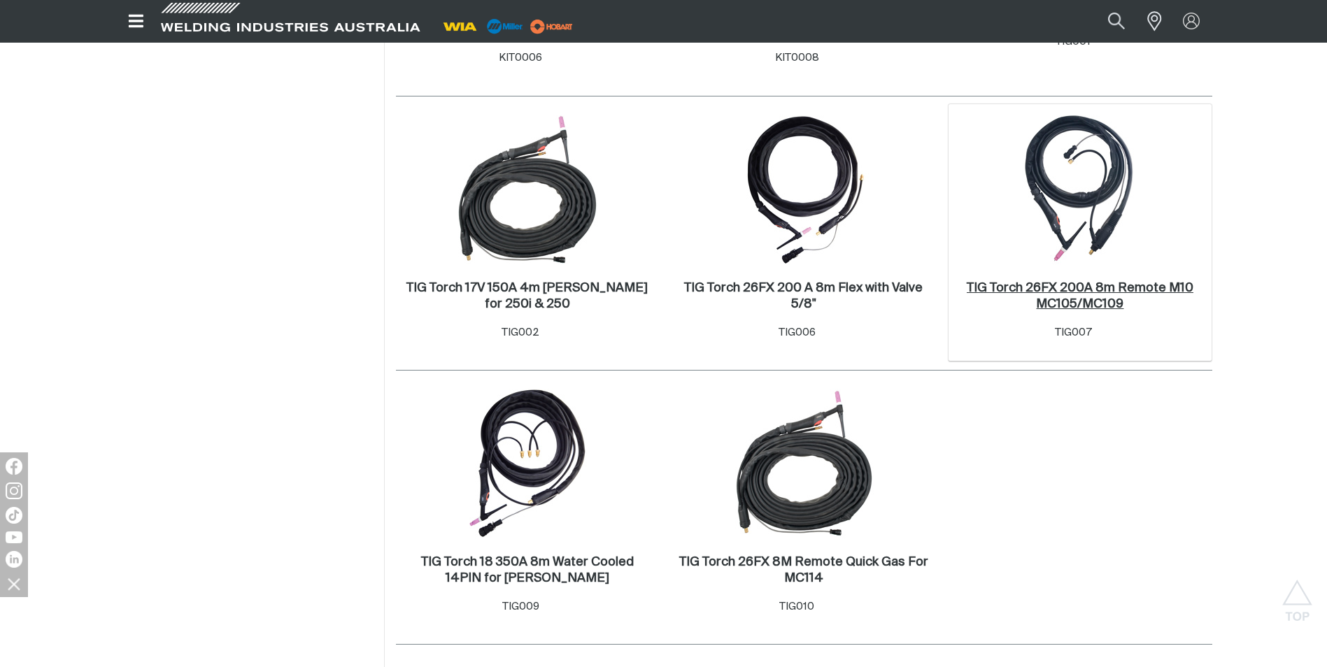
click at [1060, 303] on h2 "TIG Torch 26FX 200A 8m Remote M10 MC105/MC109 ." at bounding box center [1080, 296] width 227 height 29
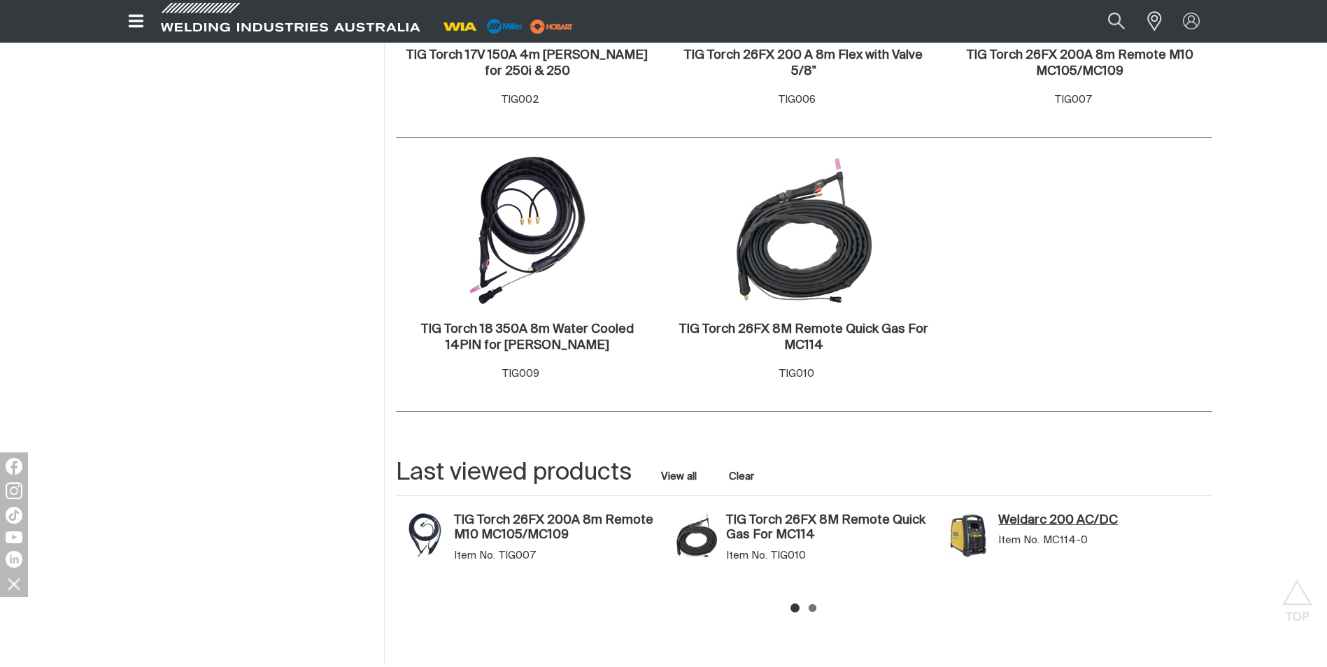
click at [1035, 525] on link "Weldarc 200 AC/DC" at bounding box center [1101, 520] width 206 height 15
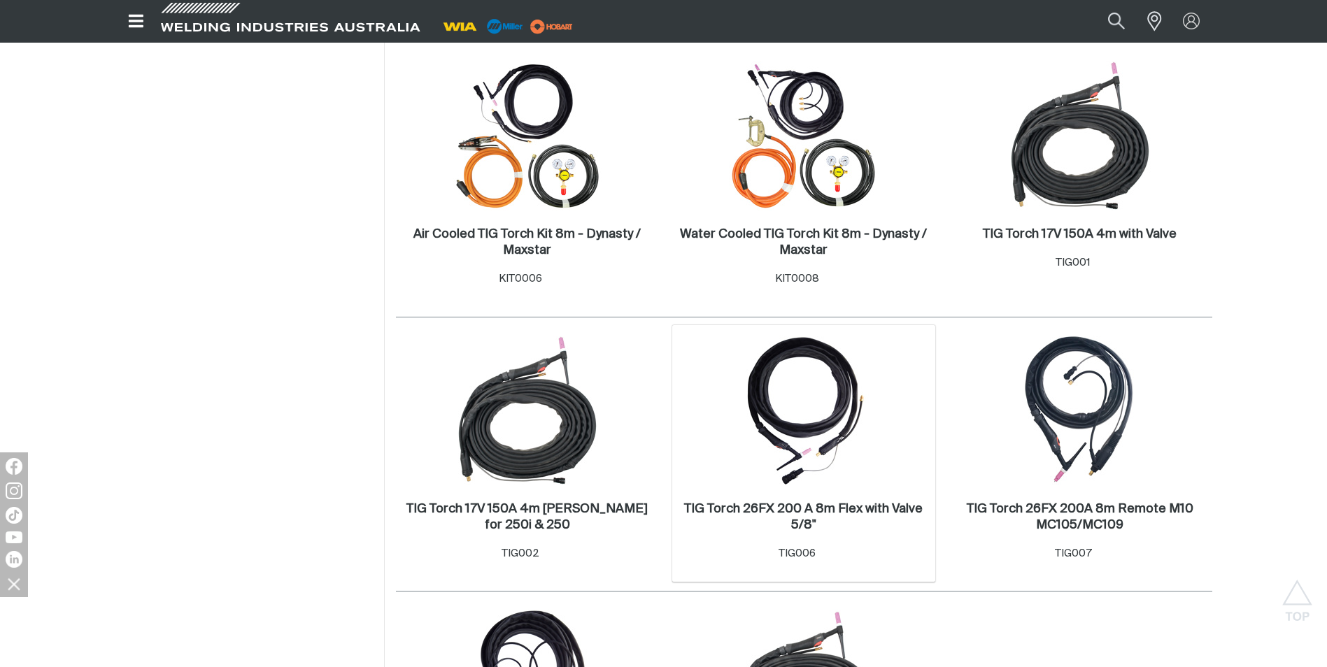
scroll to position [466, 0]
